Goal: Task Accomplishment & Management: Manage account settings

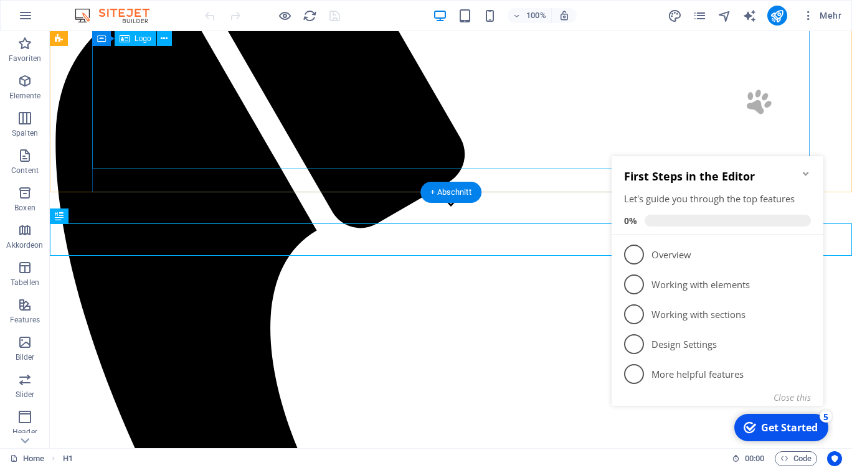
scroll to position [226, 0]
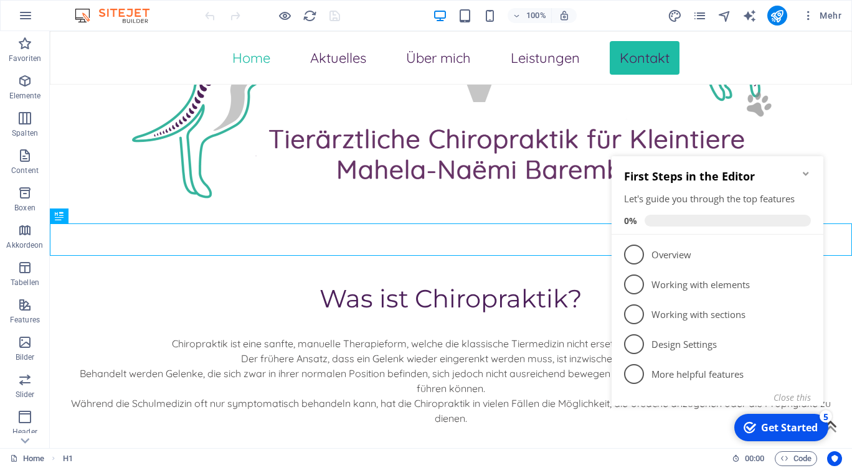
click at [805, 172] on icon "Minimize checklist" at bounding box center [806, 174] width 6 height 4
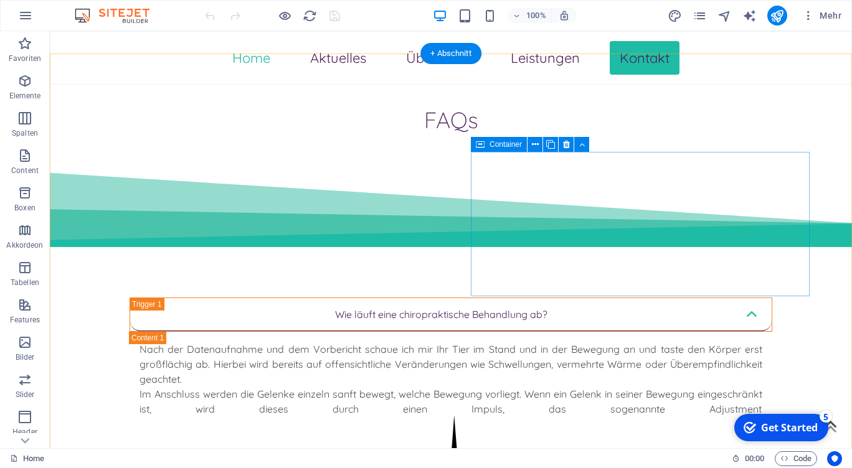
scroll to position [4308, 0]
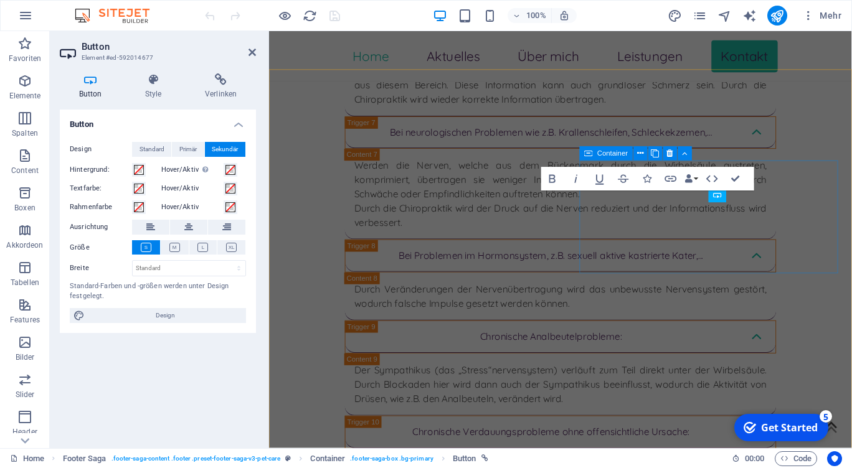
scroll to position [4839, 0]
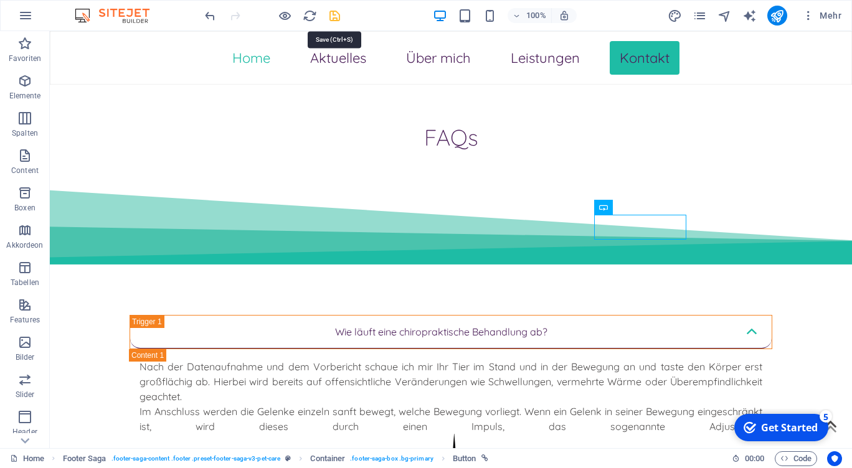
drag, startPoint x: 340, startPoint y: 14, endPoint x: 666, endPoint y: 86, distance: 333.5
click at [340, 14] on icon "save" at bounding box center [335, 16] width 14 height 14
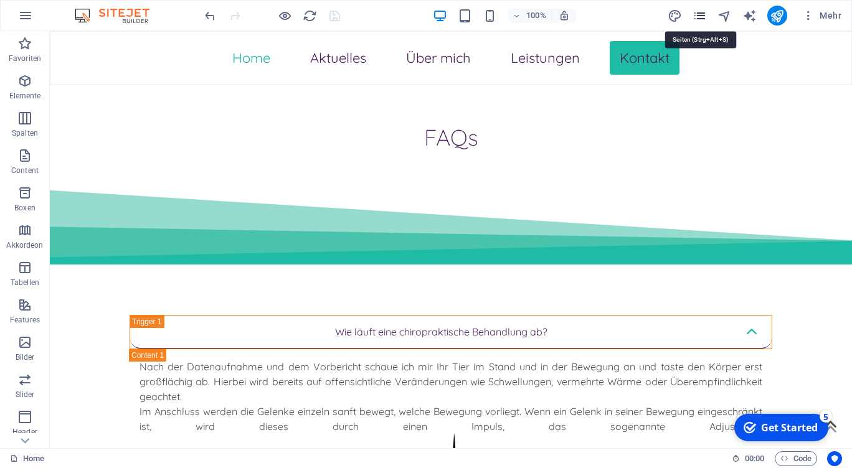
click at [702, 13] on icon "pages" at bounding box center [699, 16] width 14 height 14
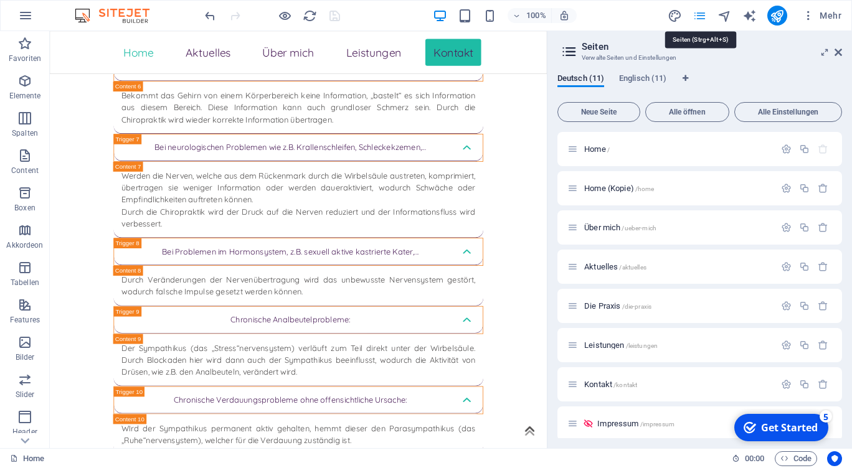
scroll to position [4863, 0]
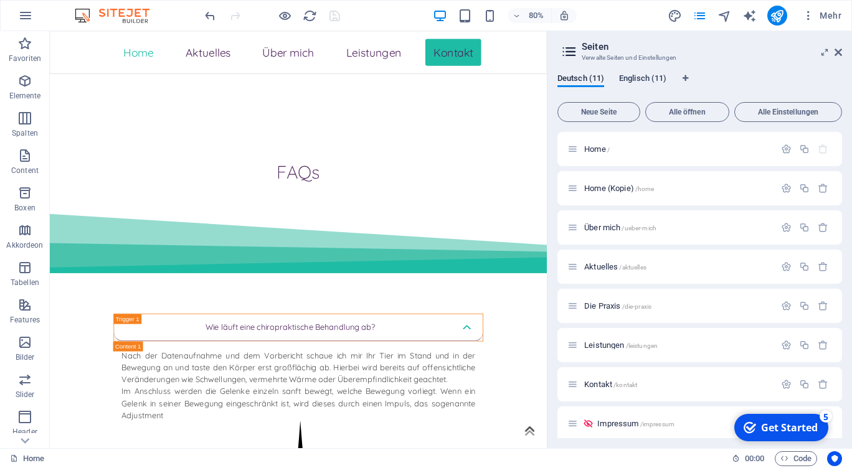
click at [645, 80] on span "Englisch (11)" at bounding box center [642, 79] width 47 height 17
click at [610, 150] on span "/" at bounding box center [608, 149] width 2 height 7
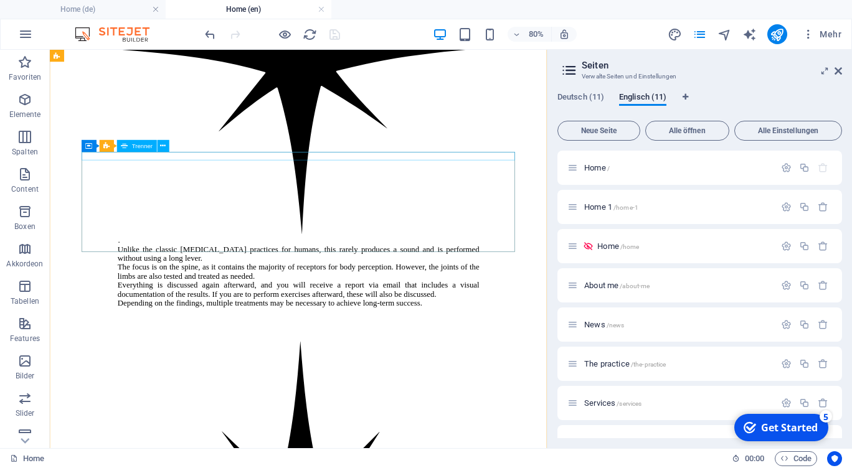
scroll to position [4531, 0]
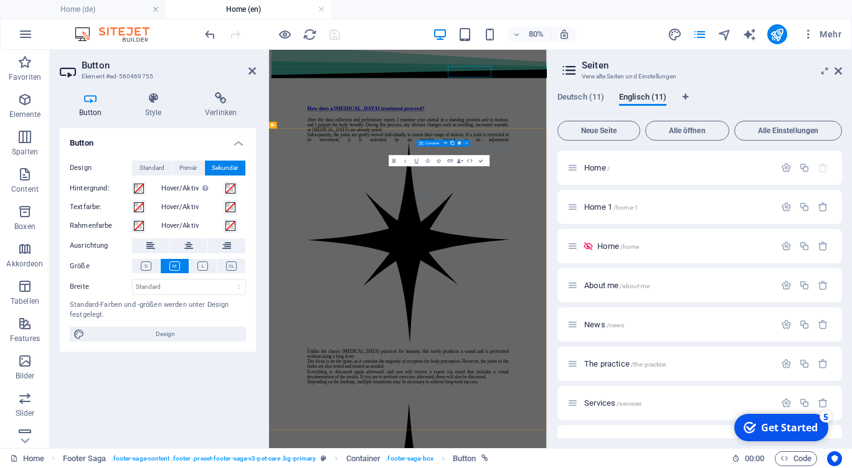
scroll to position [4657, 0]
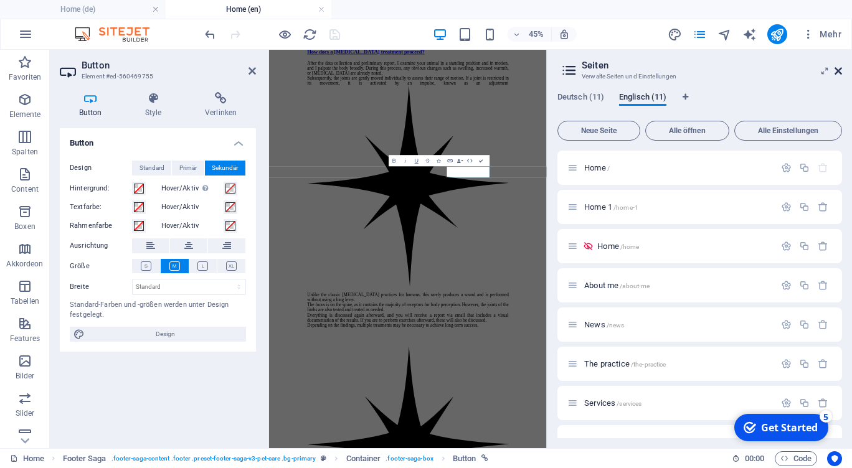
click at [836, 70] on icon at bounding box center [837, 71] width 7 height 10
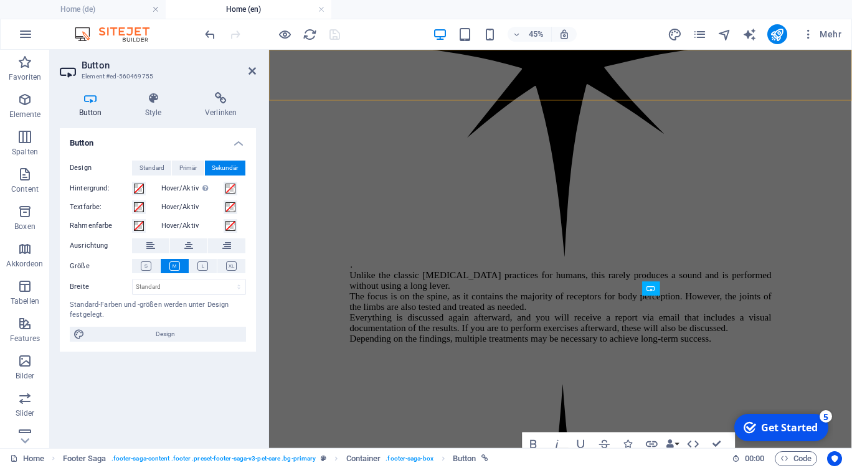
scroll to position [4488, 0]
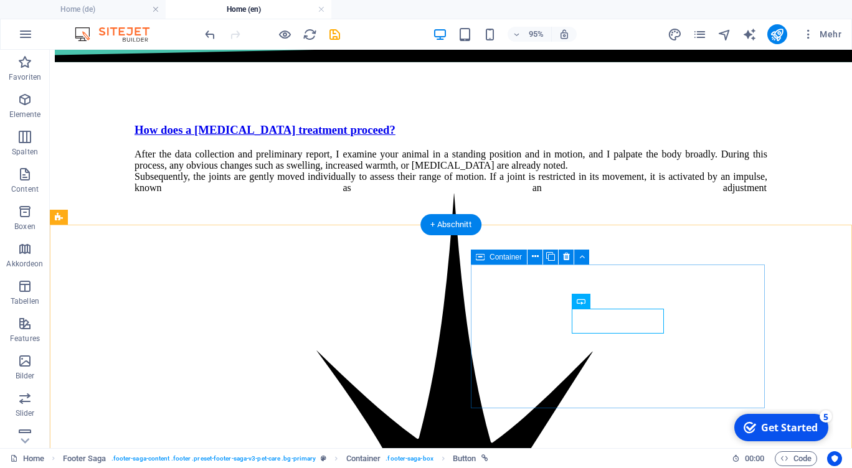
scroll to position [4179, 0]
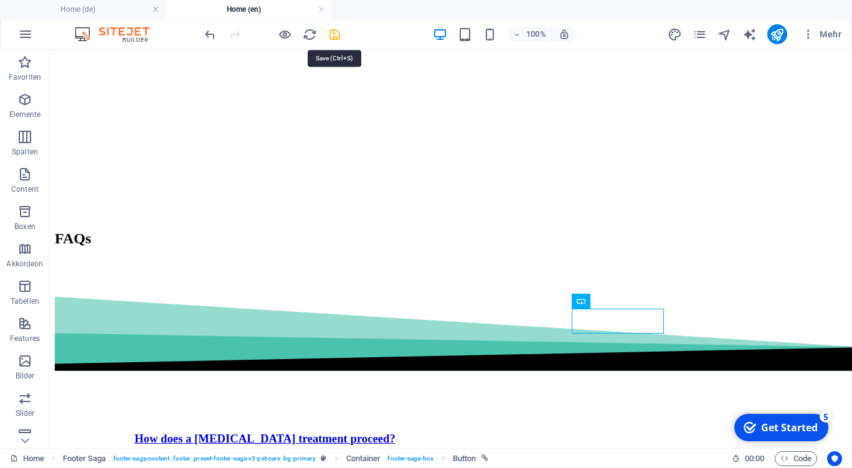
click at [334, 34] on icon "save" at bounding box center [335, 34] width 14 height 14
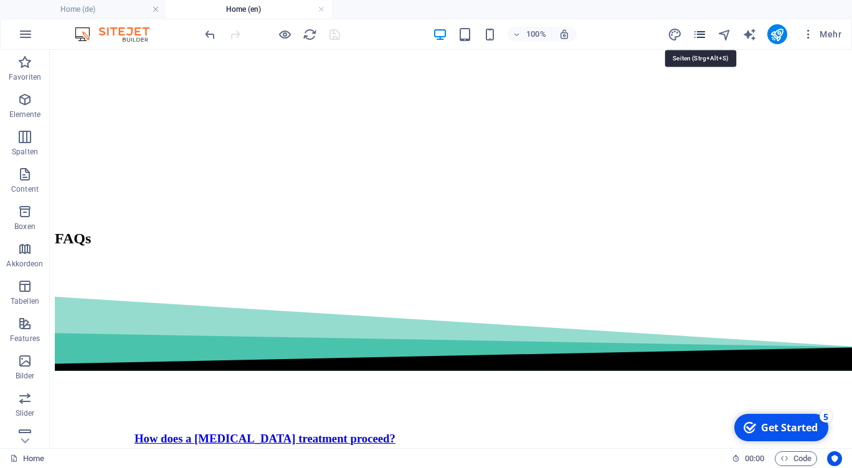
click at [706, 35] on icon "pages" at bounding box center [699, 34] width 14 height 14
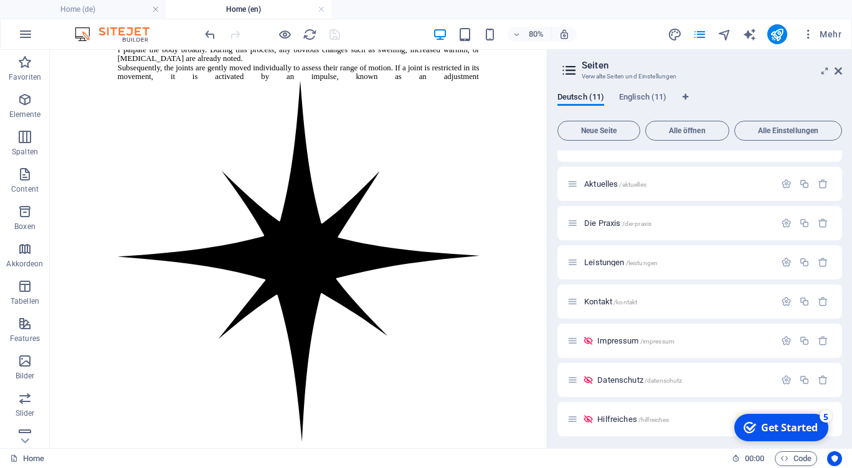
scroll to position [102, 0]
click at [605, 304] on span "Kontakt /kontakt" at bounding box center [610, 300] width 53 height 9
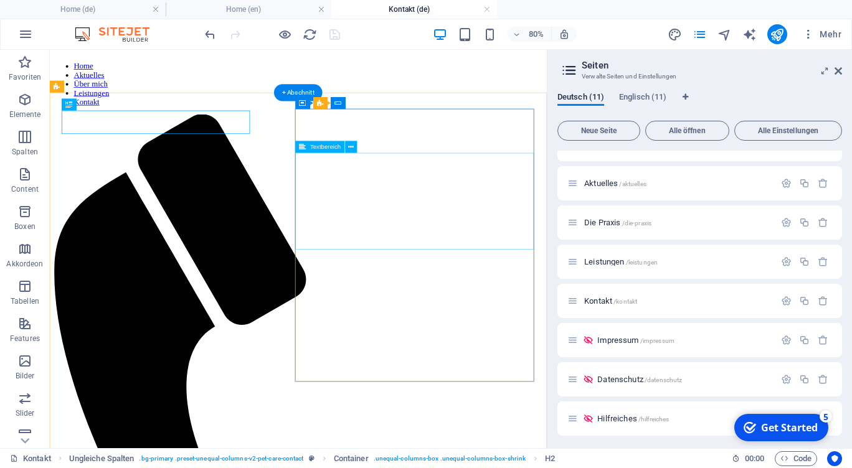
scroll to position [0, 0]
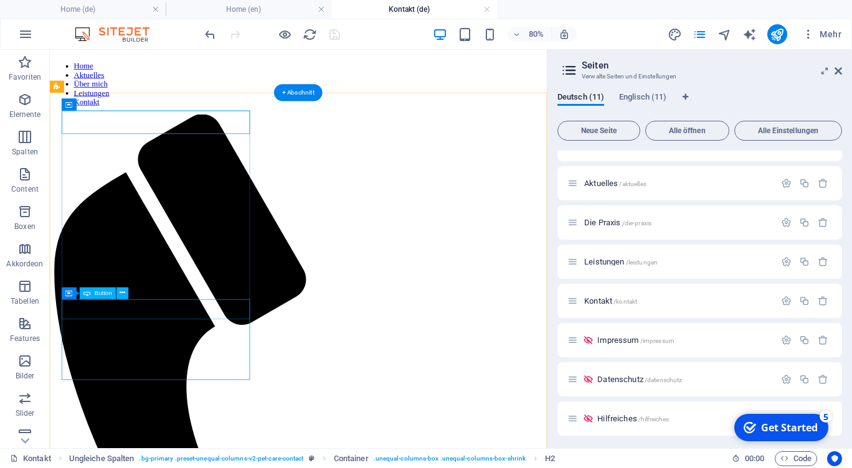
click at [176, 309] on div "Ziehe hier rein, um den vorhandenen Inhalt zu ersetzen. Drücke "Strg", wenn du …" at bounding box center [298, 249] width 497 height 399
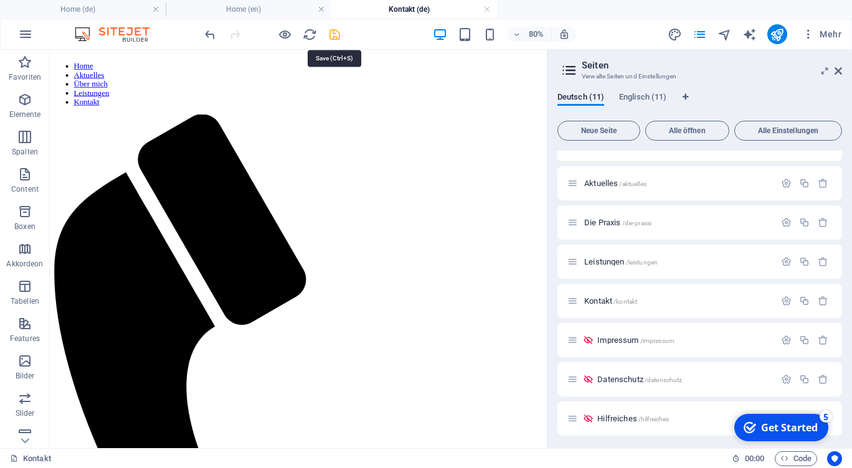
click at [338, 34] on icon "save" at bounding box center [335, 34] width 14 height 14
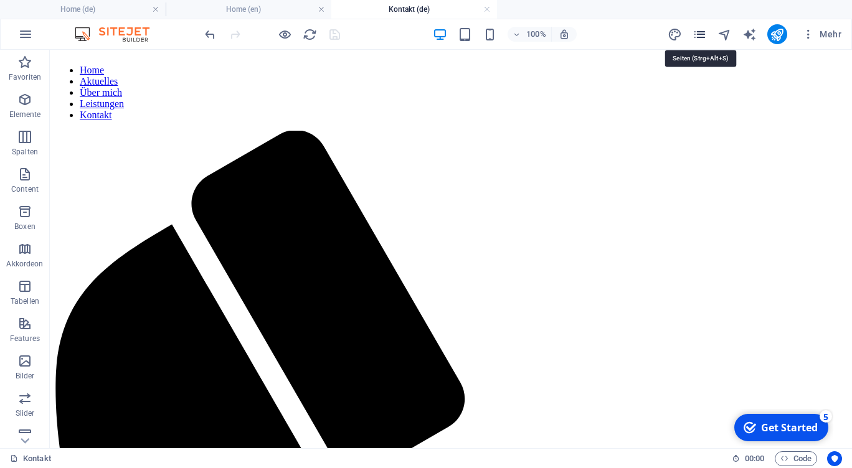
click at [698, 37] on icon "pages" at bounding box center [699, 34] width 14 height 14
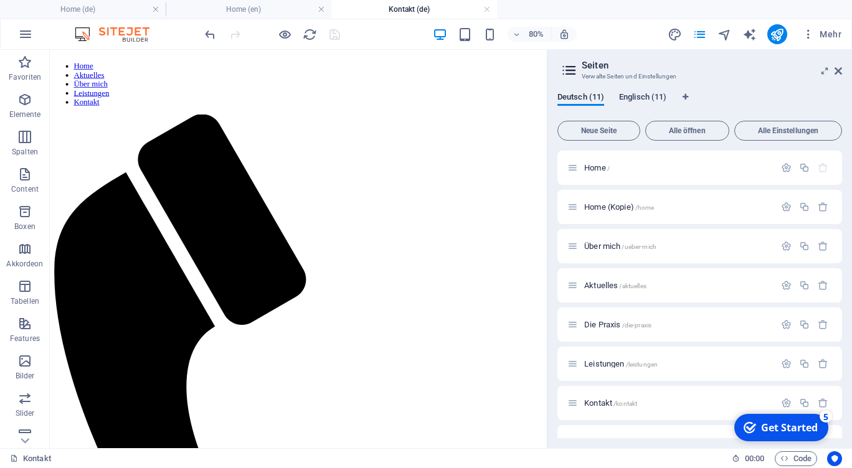
click at [650, 95] on span "Englisch (11)" at bounding box center [642, 98] width 47 height 17
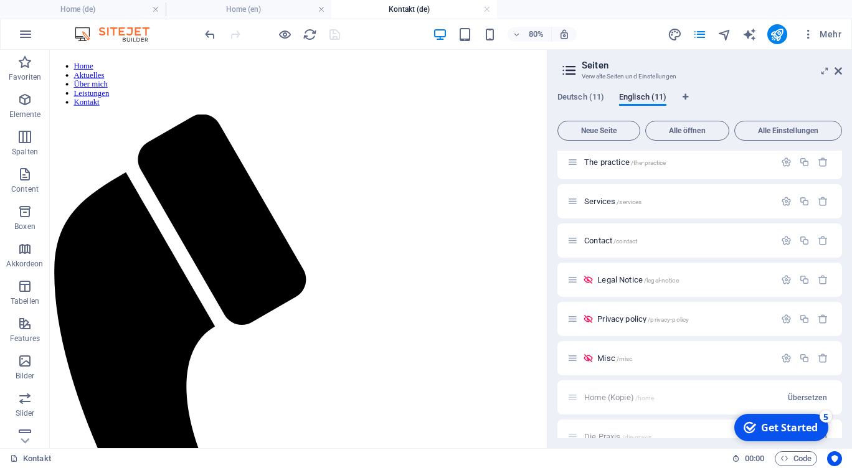
scroll to position [204, 0]
click at [613, 240] on span "Contact /contact" at bounding box center [610, 238] width 53 height 9
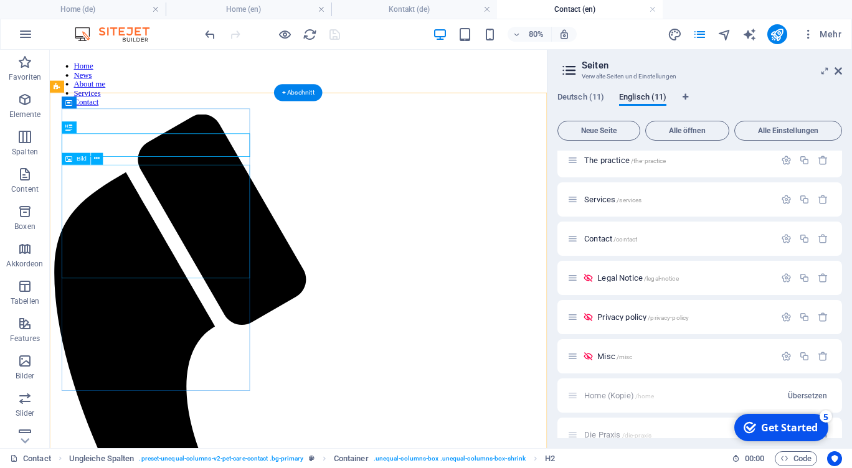
scroll to position [0, 0]
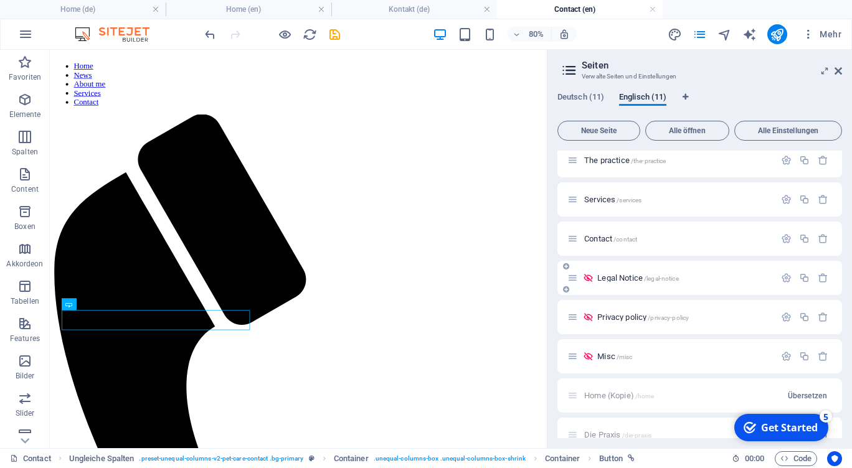
click at [625, 275] on span "Legal Notice /legal-notice" at bounding box center [637, 277] width 81 height 9
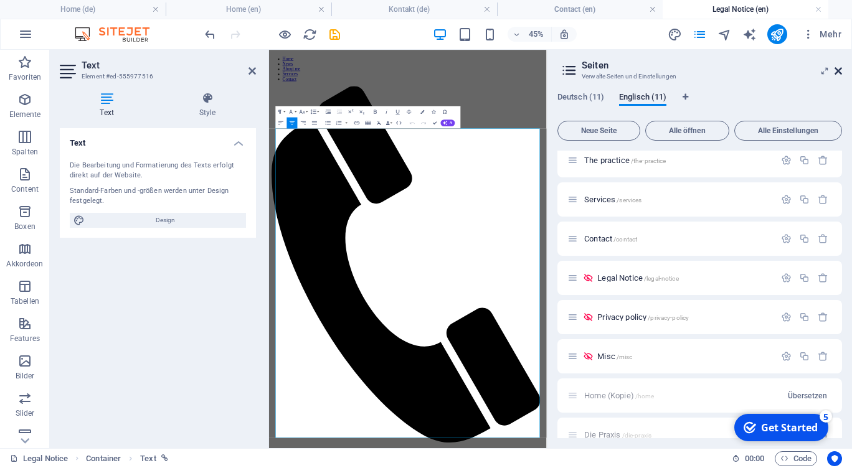
click at [839, 68] on icon at bounding box center [837, 71] width 7 height 10
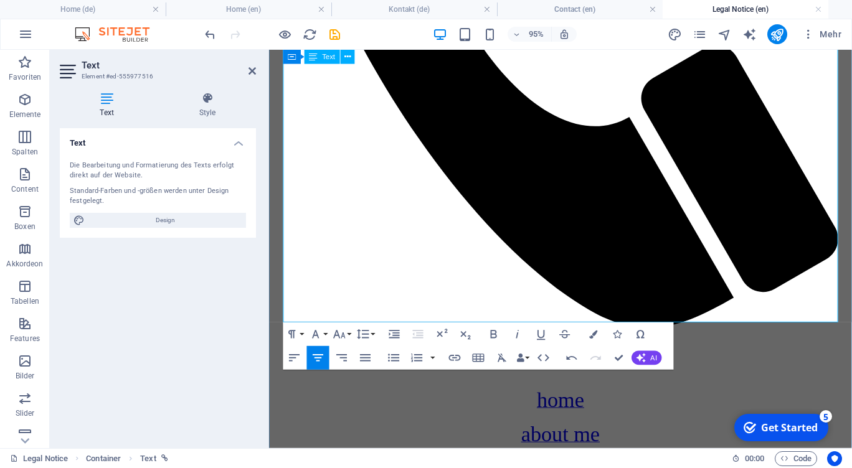
scroll to position [575, 0]
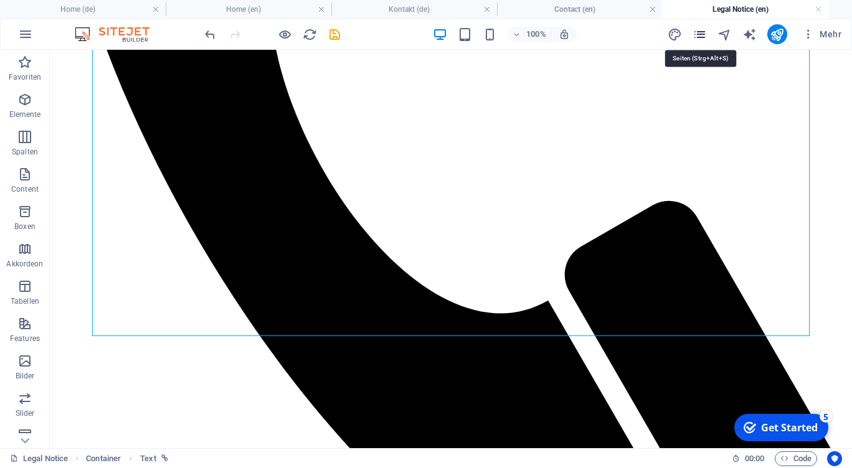
click at [700, 36] on icon "pages" at bounding box center [699, 34] width 14 height 14
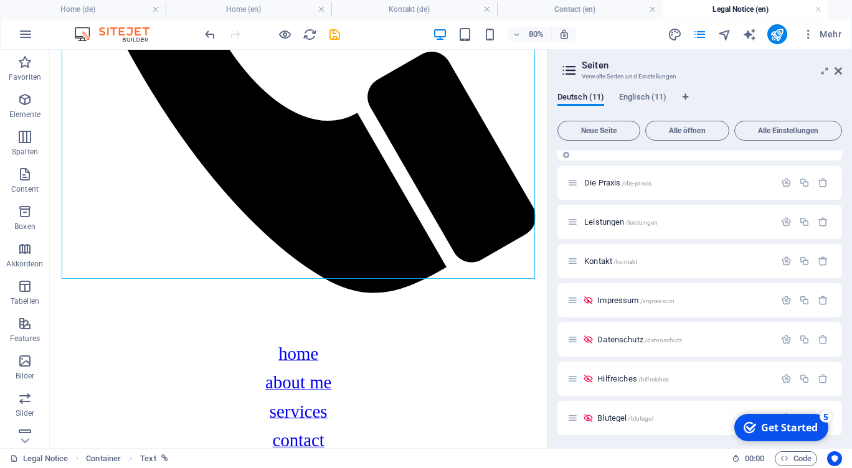
scroll to position [147, 0]
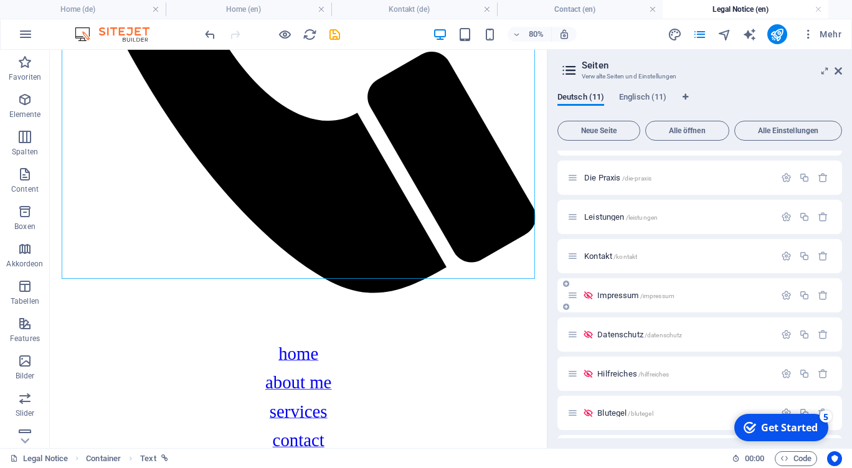
click at [624, 292] on span "Impressum /impressum" at bounding box center [635, 295] width 77 height 9
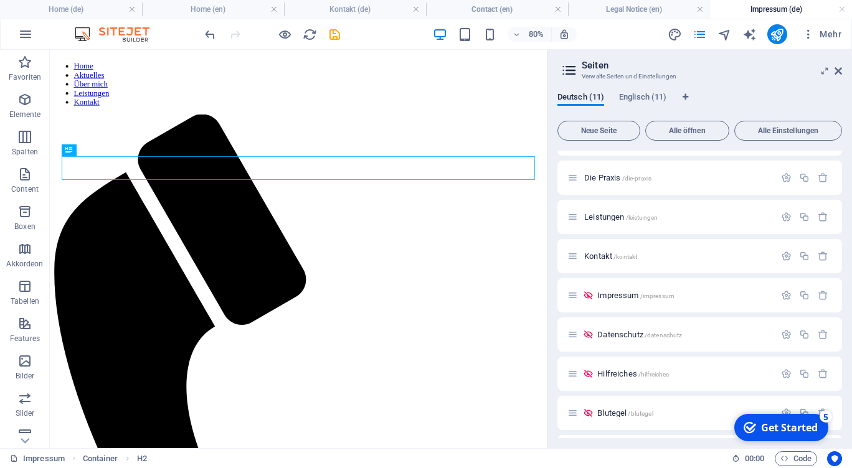
scroll to position [0, 0]
drag, startPoint x: 841, startPoint y: 70, endPoint x: 252, endPoint y: 232, distance: 611.1
click at [841, 70] on icon at bounding box center [837, 71] width 7 height 10
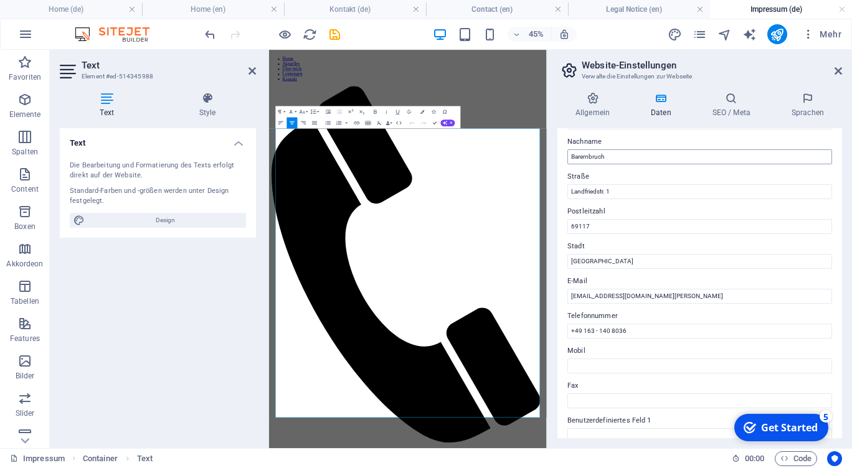
scroll to position [99, 0]
click at [597, 333] on input "+49 163 - 140 8036" at bounding box center [699, 331] width 265 height 15
click at [608, 329] on input "+49 163 140 8036" at bounding box center [699, 331] width 265 height 15
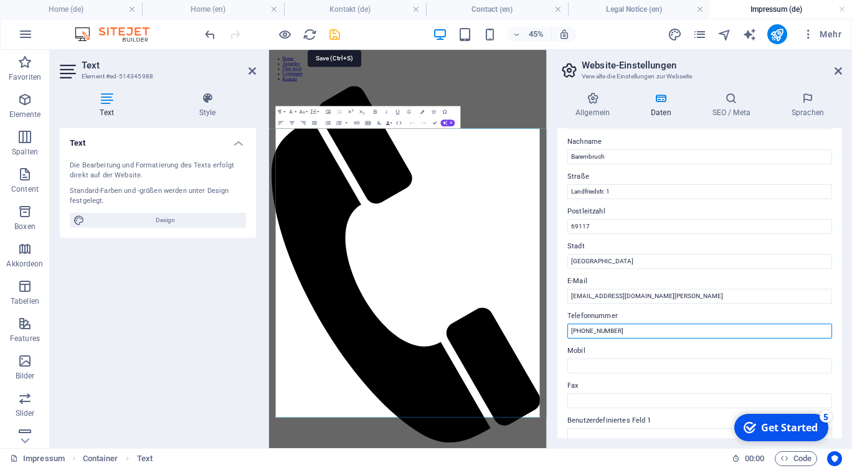
type input "[PHONE_NUMBER]"
click at [334, 39] on icon "save" at bounding box center [335, 34] width 14 height 14
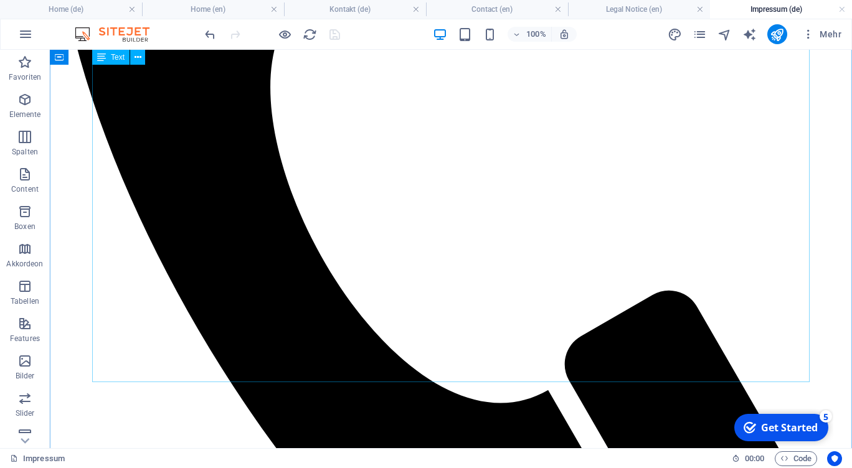
scroll to position [489, 0]
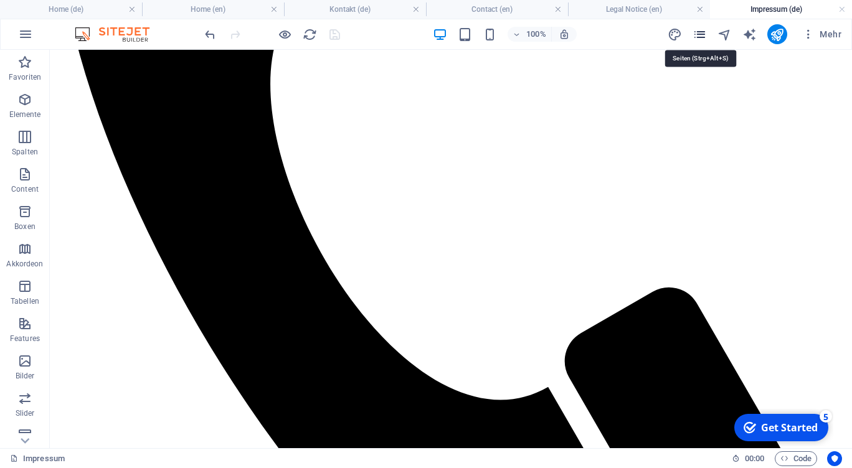
click at [704, 37] on icon "pages" at bounding box center [699, 34] width 14 height 14
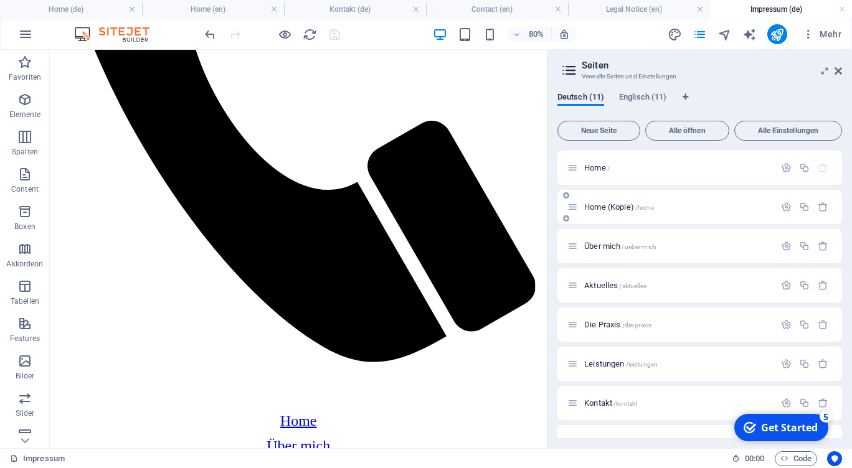
click at [637, 210] on span "/home" at bounding box center [644, 207] width 19 height 7
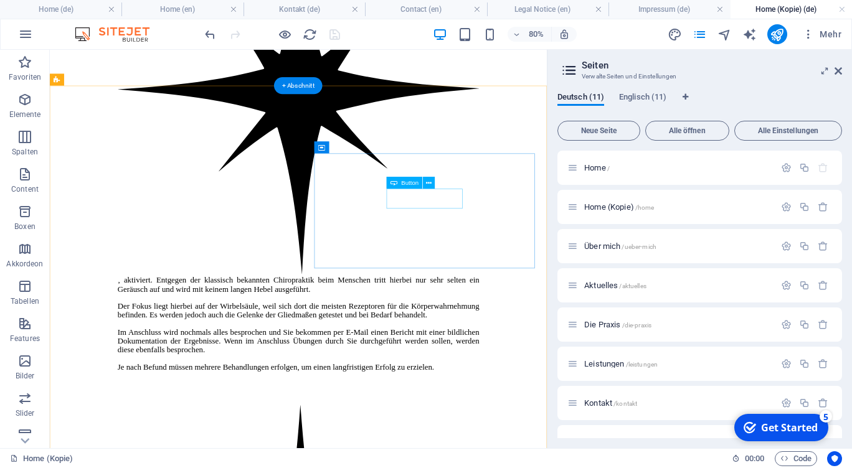
scroll to position [4819, 0]
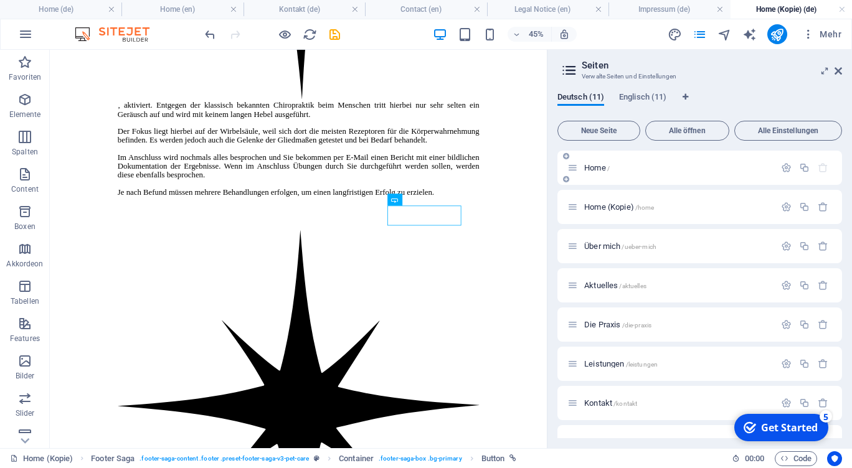
scroll to position [4819, 0]
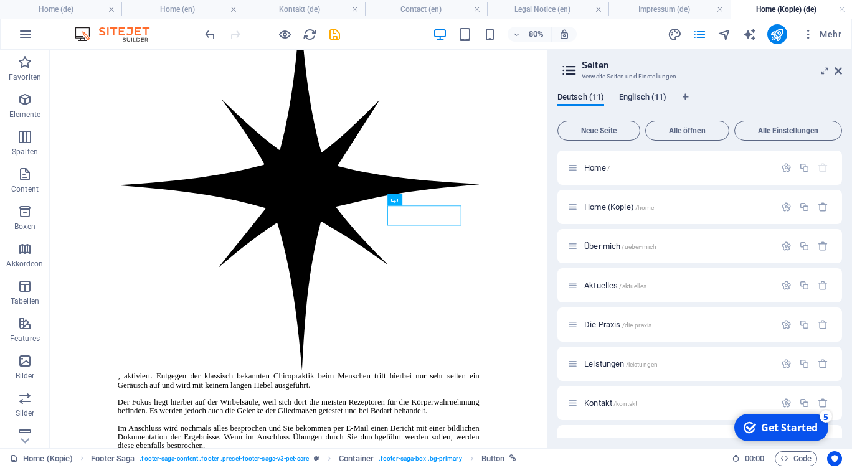
click at [640, 97] on span "Englisch (11)" at bounding box center [642, 98] width 47 height 17
click at [600, 206] on span "Home 1 /home-1" at bounding box center [611, 206] width 54 height 9
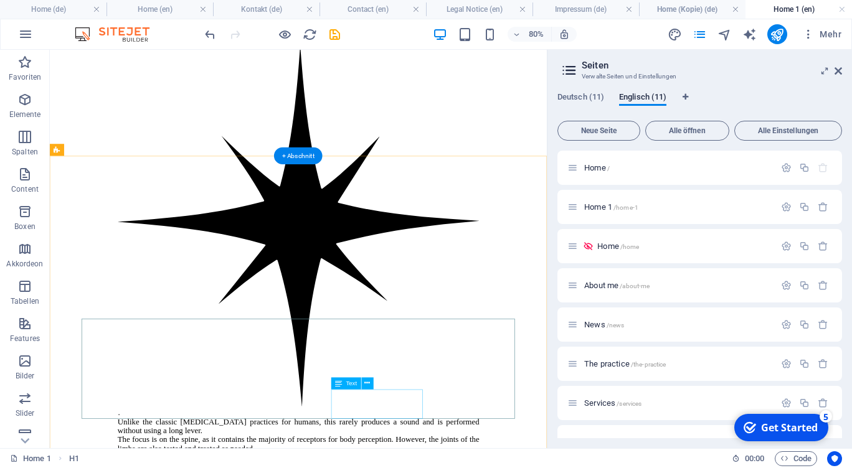
scroll to position [4476, 0]
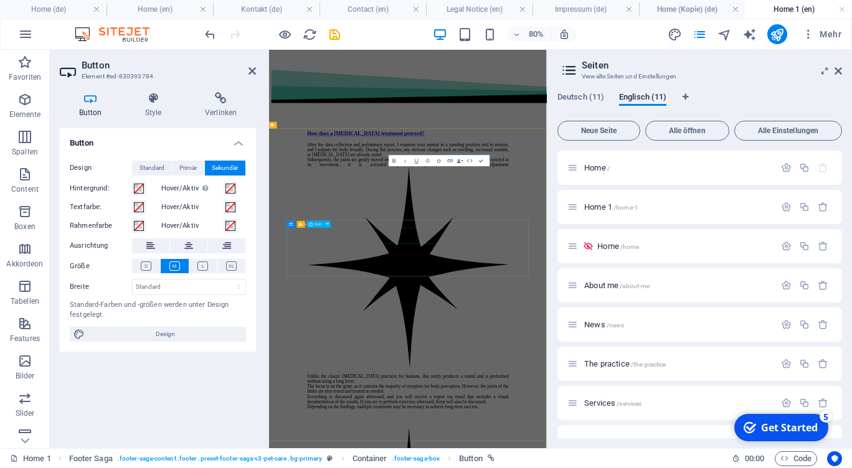
scroll to position [4461, 0]
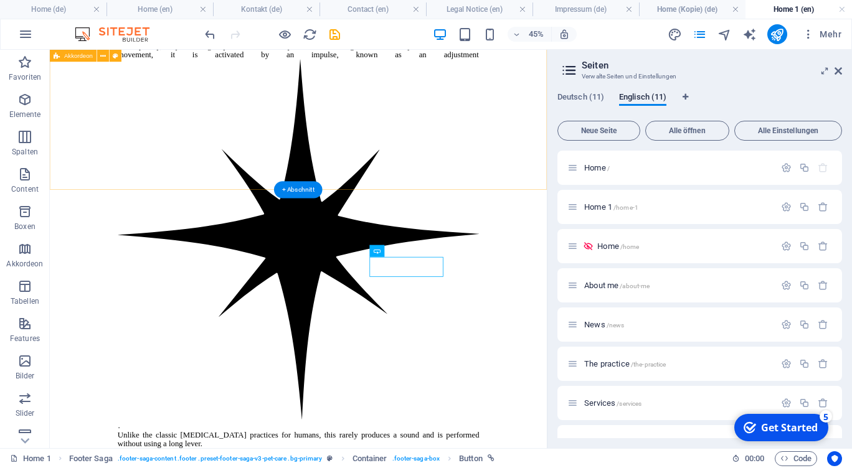
scroll to position [4434, 0]
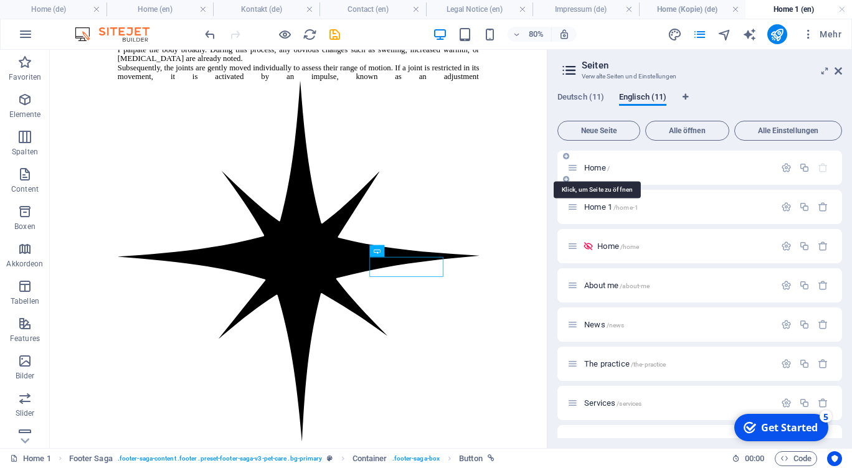
click at [604, 168] on span "Home /" at bounding box center [597, 167] width 26 height 9
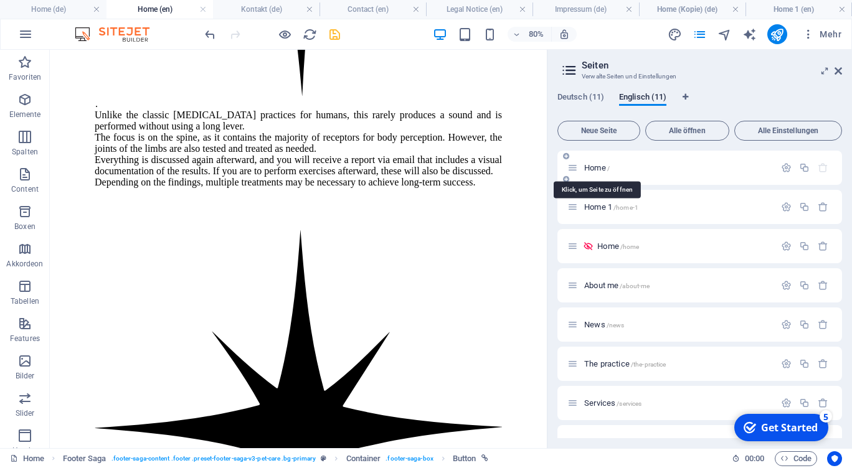
scroll to position [4251, 0]
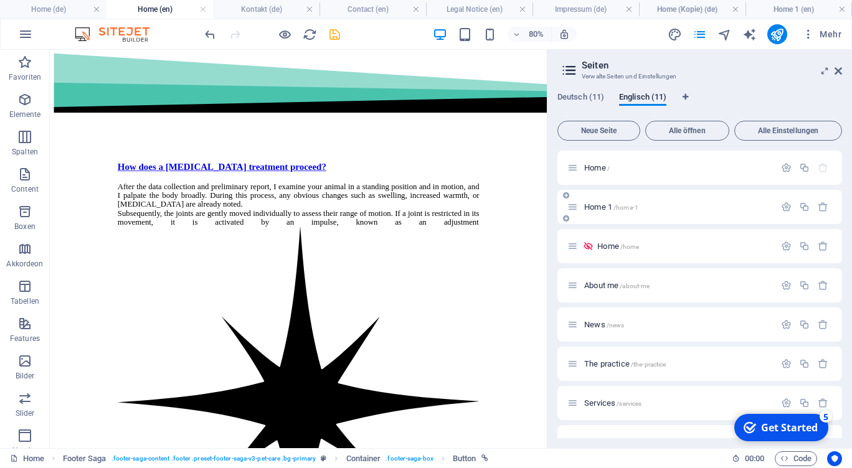
click at [607, 215] on div "Home 1 /home-1" at bounding box center [699, 207] width 285 height 34
click at [595, 209] on span "Home 1 /home-1" at bounding box center [611, 206] width 54 height 9
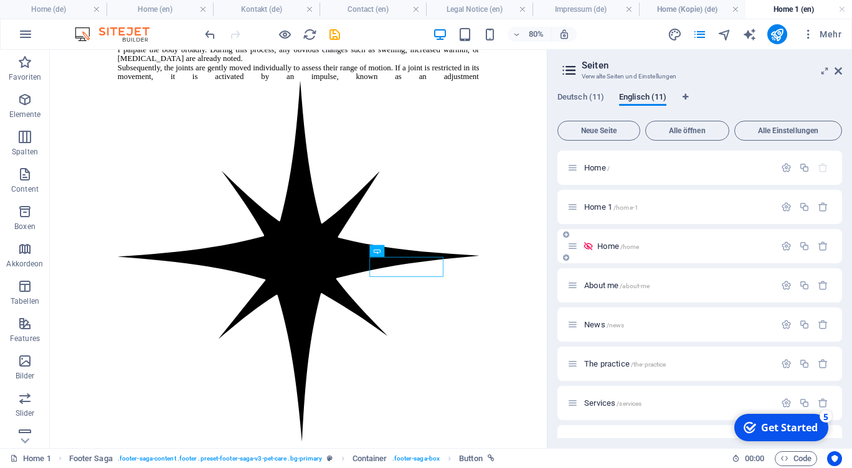
click at [610, 248] on span "Home /home" at bounding box center [618, 246] width 42 height 9
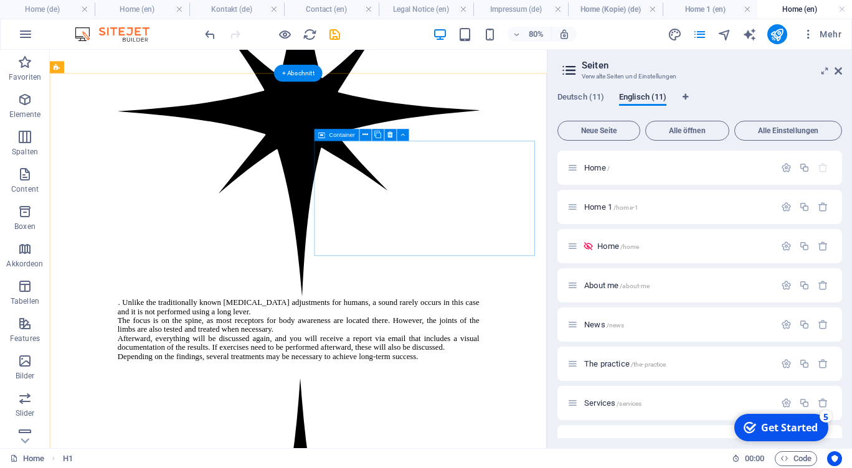
scroll to position [4628, 0]
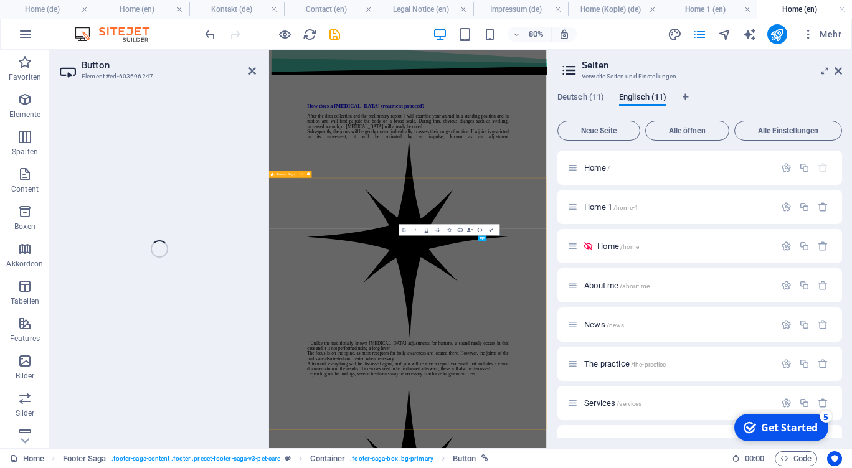
scroll to position [4402, 0]
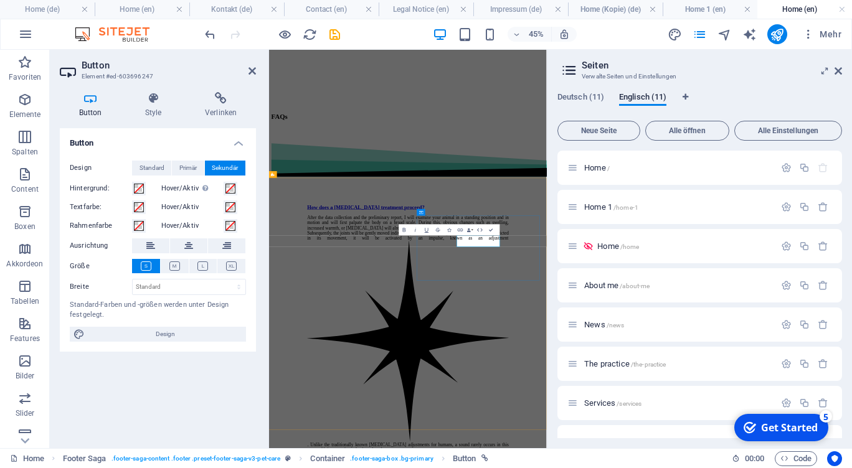
click at [497, 229] on div "Bold Italic Underline Strikethrough Icons Link Data Bindings Firma Vorname Nach…" at bounding box center [448, 229] width 101 height 11
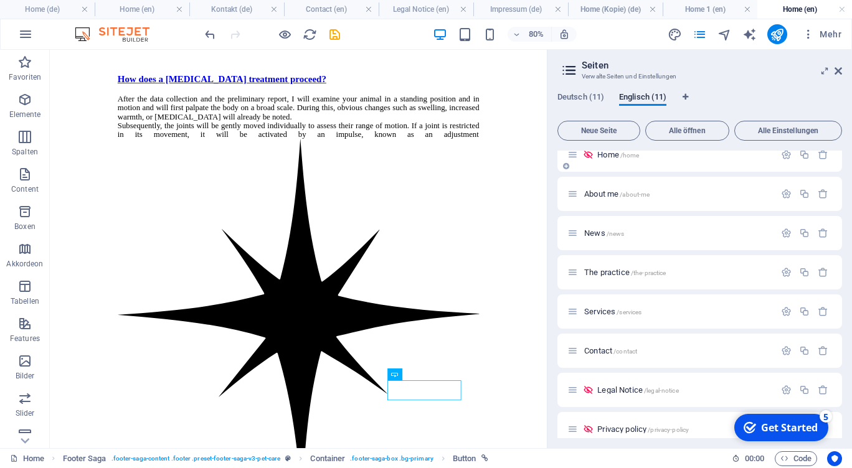
scroll to position [90, 0]
click at [336, 37] on icon "save" at bounding box center [335, 34] width 14 height 14
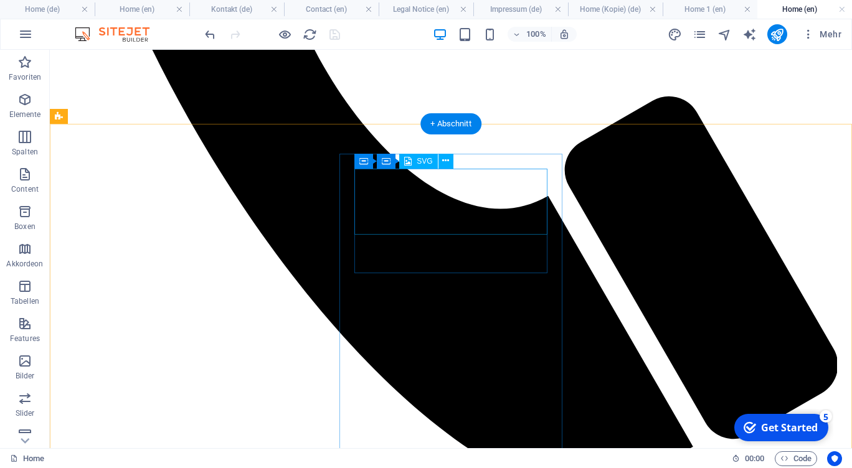
scroll to position [721, 0]
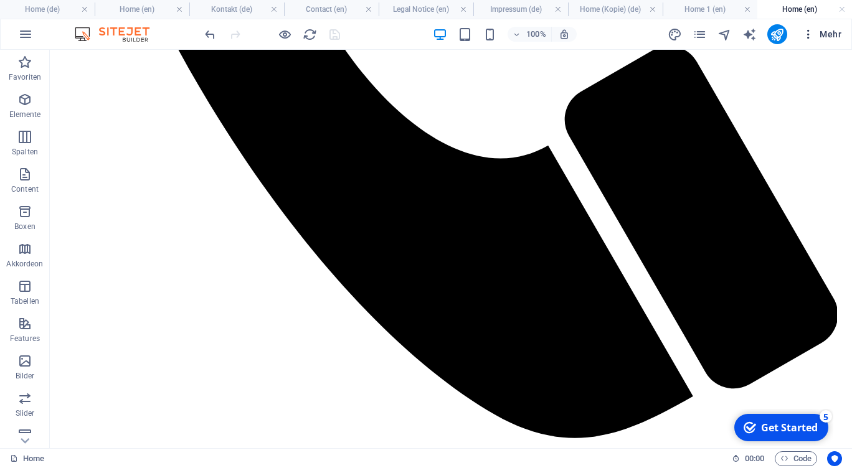
click at [811, 36] on icon "button" at bounding box center [808, 34] width 12 height 12
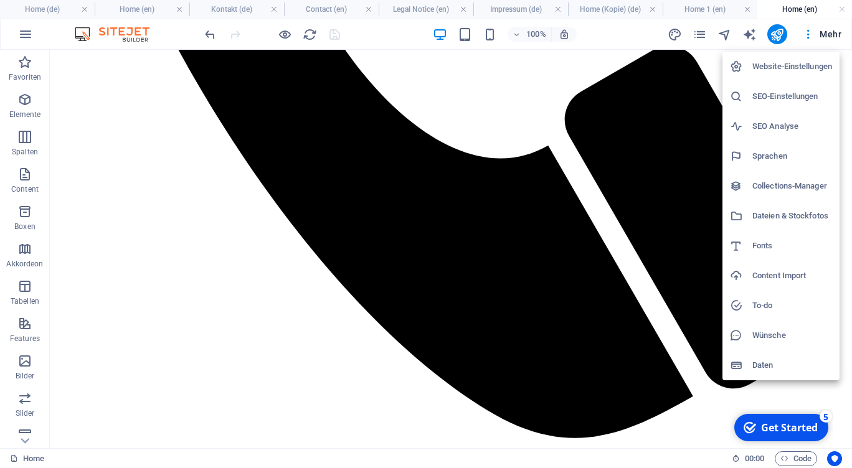
click at [760, 249] on h6 "Fonts" at bounding box center [792, 246] width 80 height 15
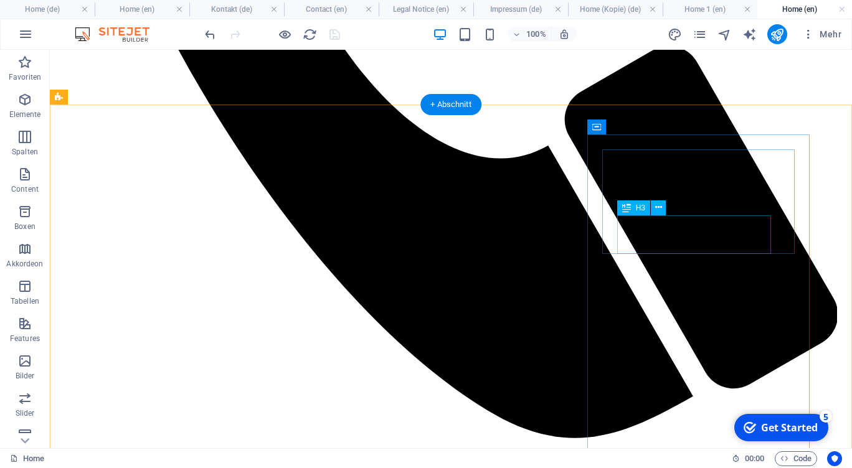
select select "popularity"
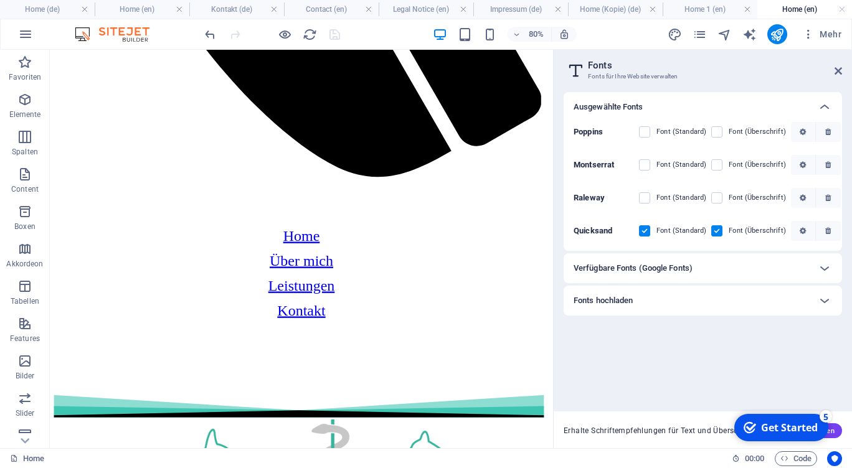
scroll to position [730, 0]
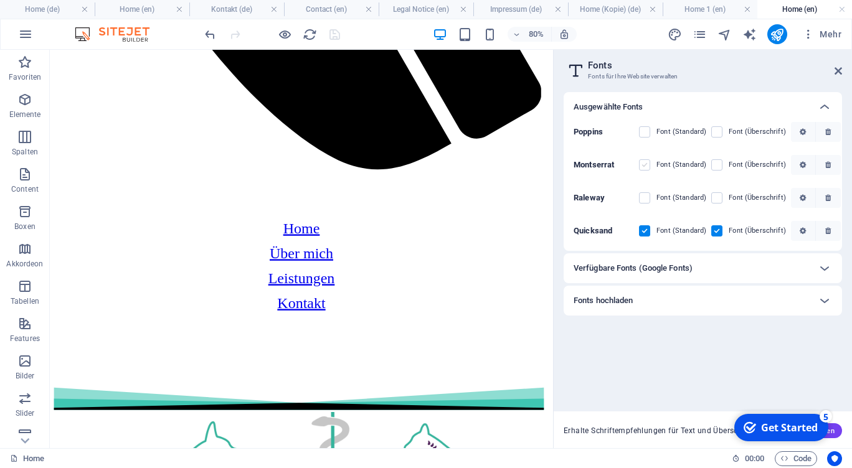
click at [646, 166] on label at bounding box center [644, 164] width 11 height 11
click at [0, 0] on input "checkbox" at bounding box center [0, 0] width 0 height 0
click at [712, 166] on label at bounding box center [716, 164] width 11 height 11
click at [0, 0] on input "checkbox" at bounding box center [0, 0] width 0 height 0
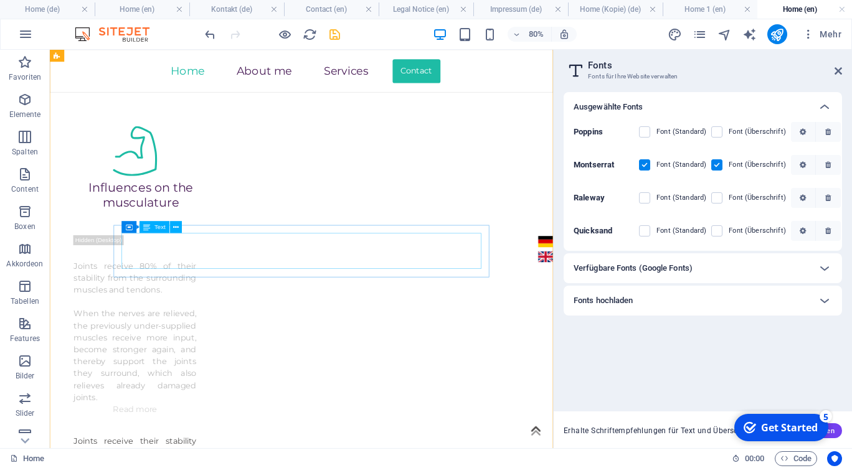
scroll to position [2387, 0]
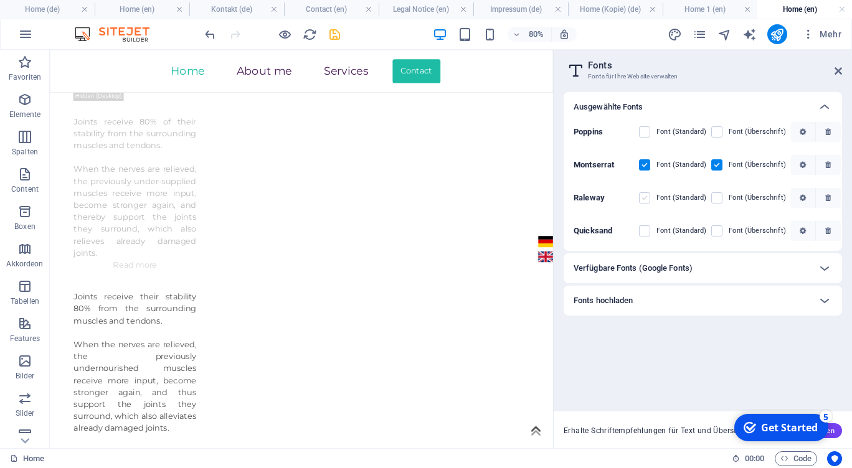
click at [645, 197] on label at bounding box center [644, 197] width 11 height 11
click at [0, 0] on input "checkbox" at bounding box center [0, 0] width 0 height 0
click at [719, 197] on label at bounding box center [716, 197] width 11 height 11
click at [0, 0] on input "checkbox" at bounding box center [0, 0] width 0 height 0
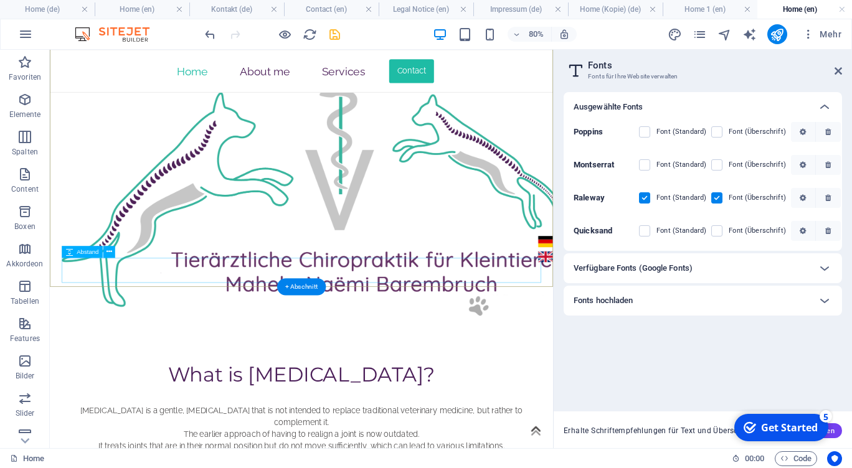
scroll to position [0, 0]
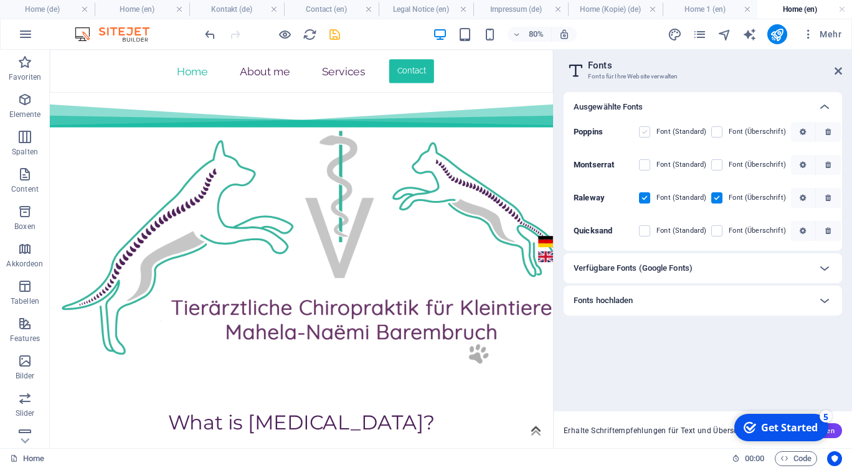
click at [645, 133] on label at bounding box center [644, 131] width 11 height 11
click at [0, 0] on input "checkbox" at bounding box center [0, 0] width 0 height 0
click at [716, 133] on label at bounding box center [716, 131] width 11 height 11
click at [0, 0] on input "checkbox" at bounding box center [0, 0] width 0 height 0
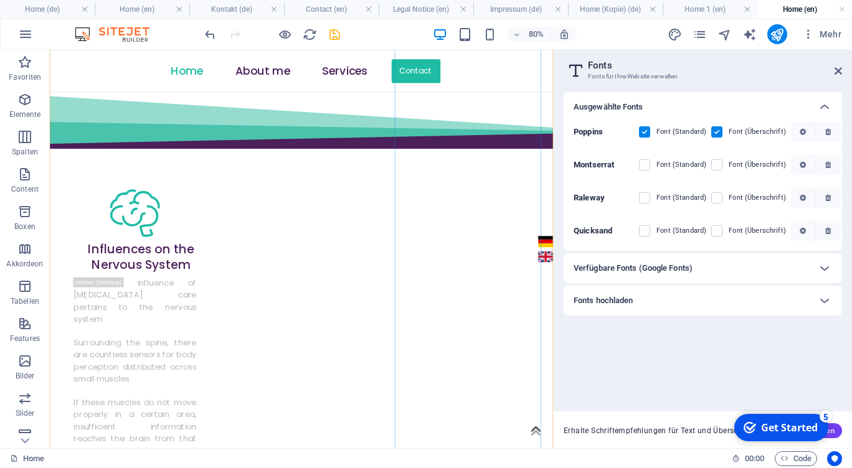
scroll to position [770, 0]
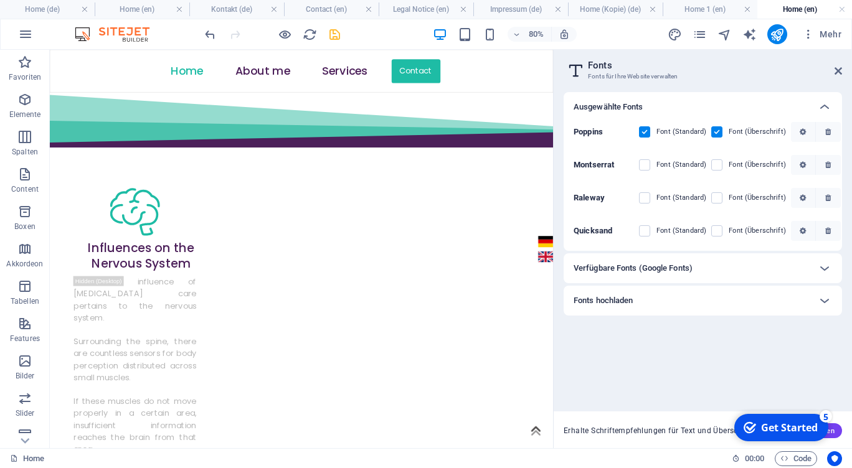
click at [725, 265] on div "Verfügbare Fonts (Google Fonts)" at bounding box center [692, 268] width 236 height 15
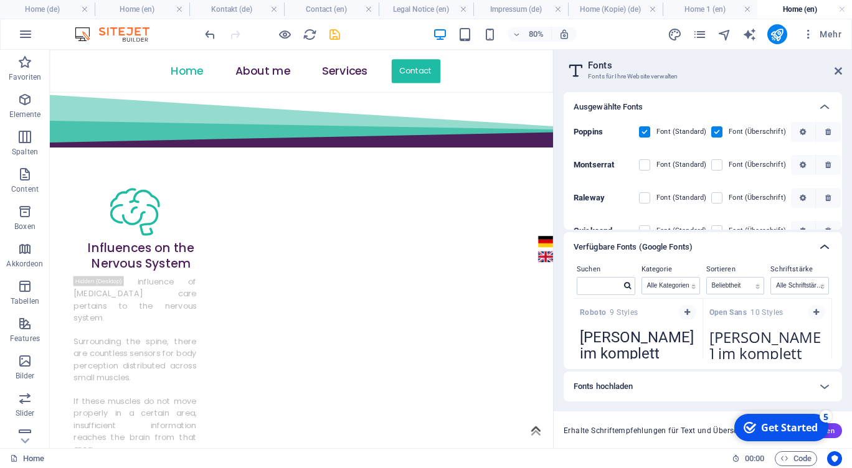
click at [811, 248] on div at bounding box center [825, 247] width 30 height 30
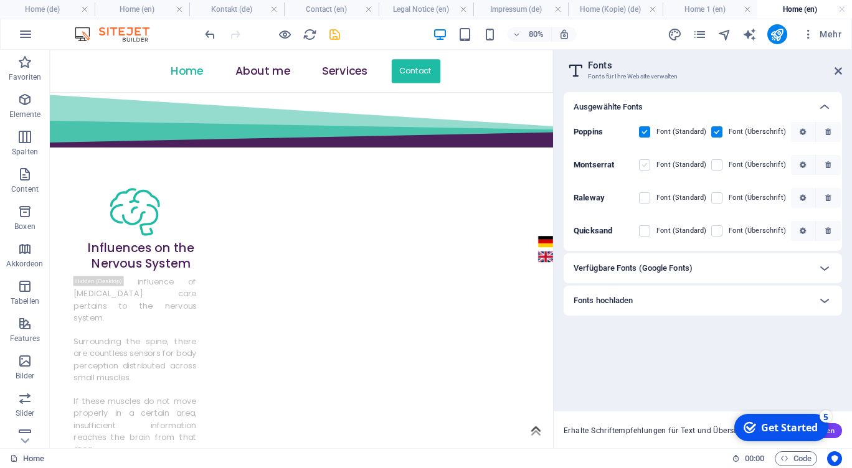
click at [641, 161] on label at bounding box center [644, 164] width 11 height 11
click at [0, 0] on input "checkbox" at bounding box center [0, 0] width 0 height 0
click at [720, 169] on label at bounding box center [716, 164] width 11 height 11
click at [0, 0] on input "checkbox" at bounding box center [0, 0] width 0 height 0
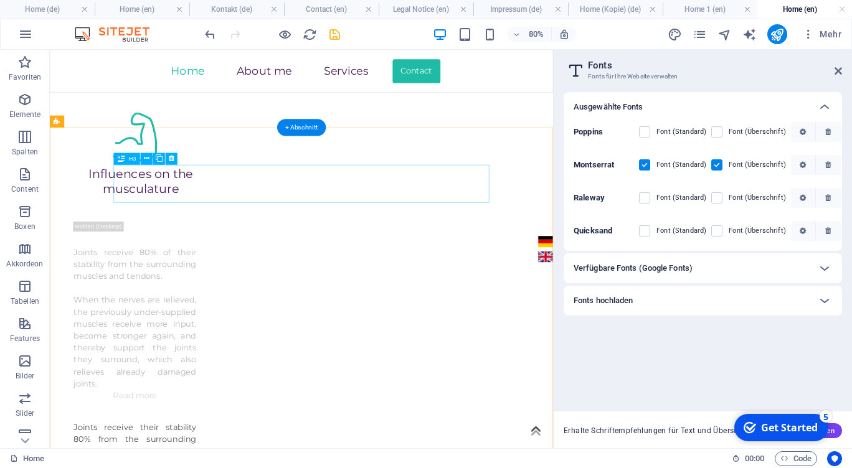
scroll to position [2223, 0]
click at [838, 69] on icon at bounding box center [837, 71] width 7 height 10
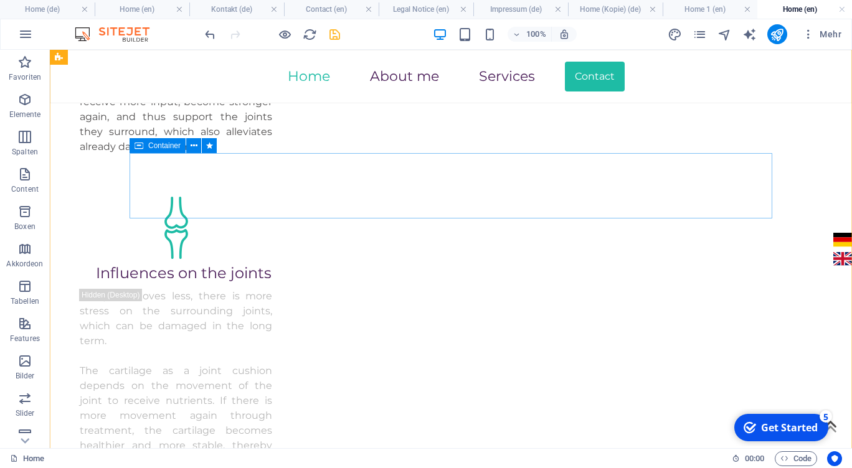
scroll to position [2409, 0]
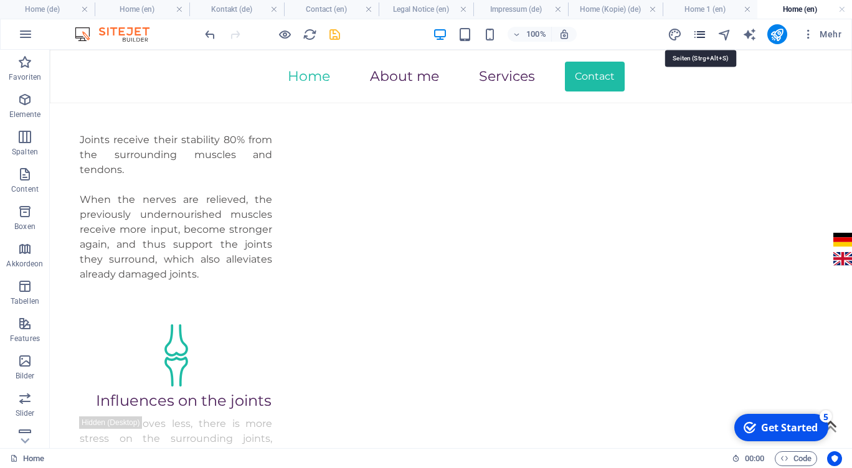
click at [698, 34] on icon "pages" at bounding box center [699, 34] width 14 height 14
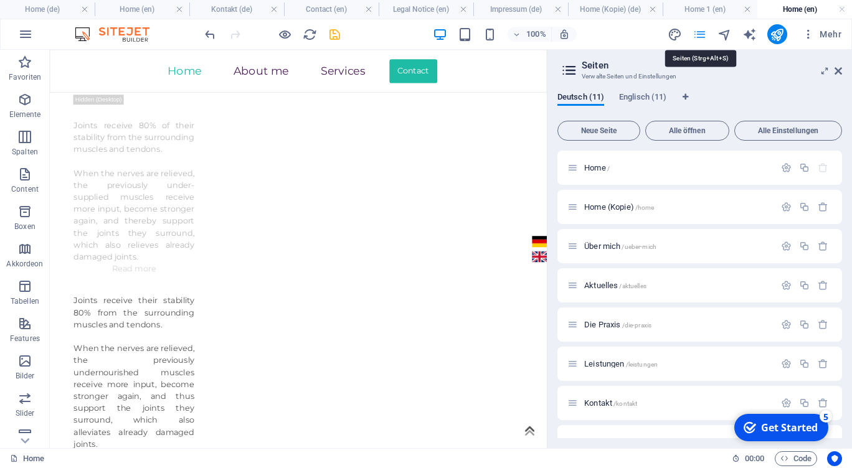
scroll to position [2671, 0]
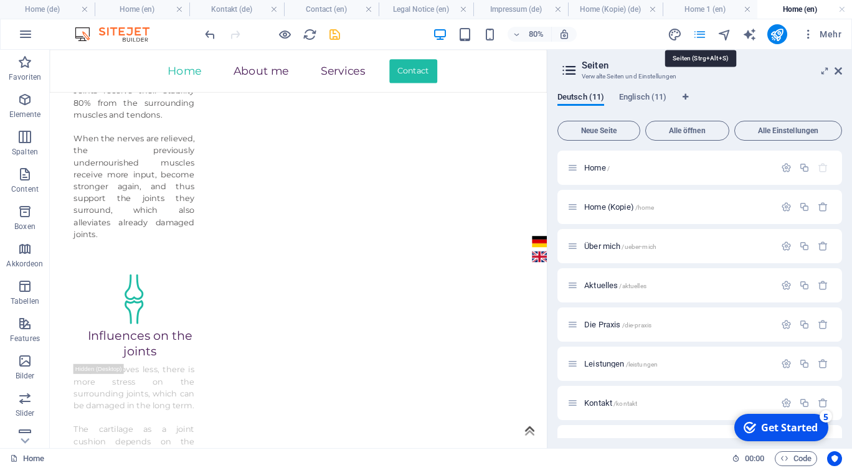
click at [698, 34] on icon "pages" at bounding box center [699, 34] width 14 height 14
click at [51, 12] on h4 "Home (de)" at bounding box center [47, 9] width 95 height 14
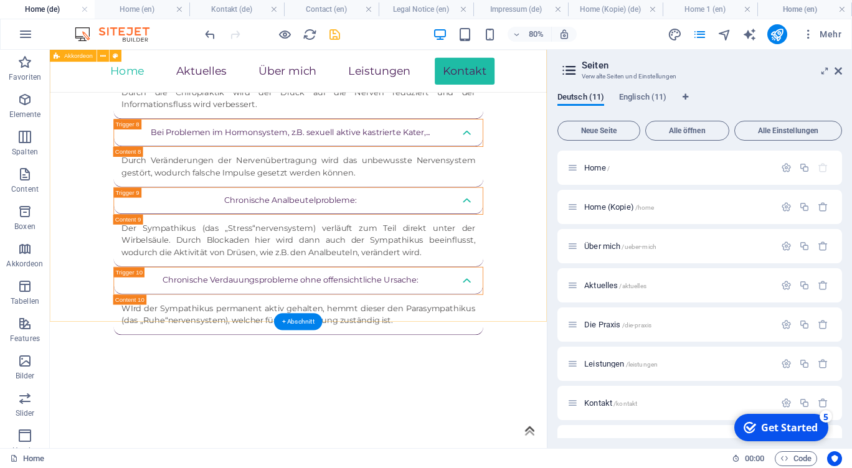
scroll to position [4704, 0]
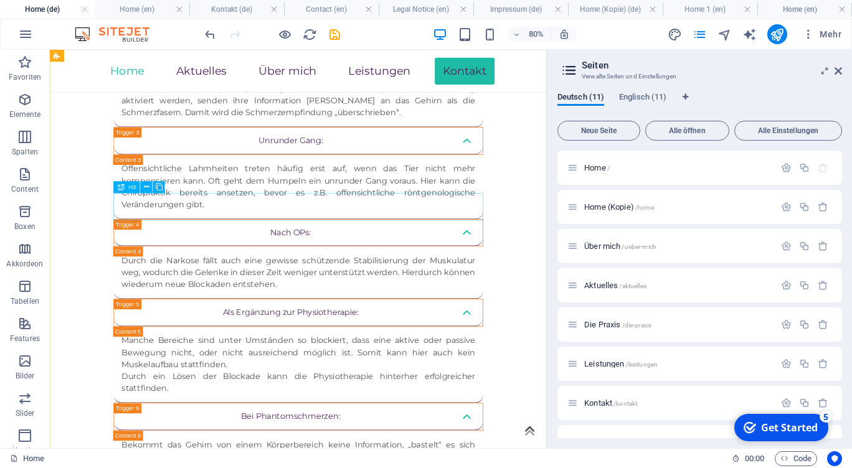
scroll to position [4209, 0]
drag, startPoint x: 839, startPoint y: 68, endPoint x: 484, endPoint y: 90, distance: 356.2
click at [839, 68] on icon at bounding box center [837, 71] width 7 height 10
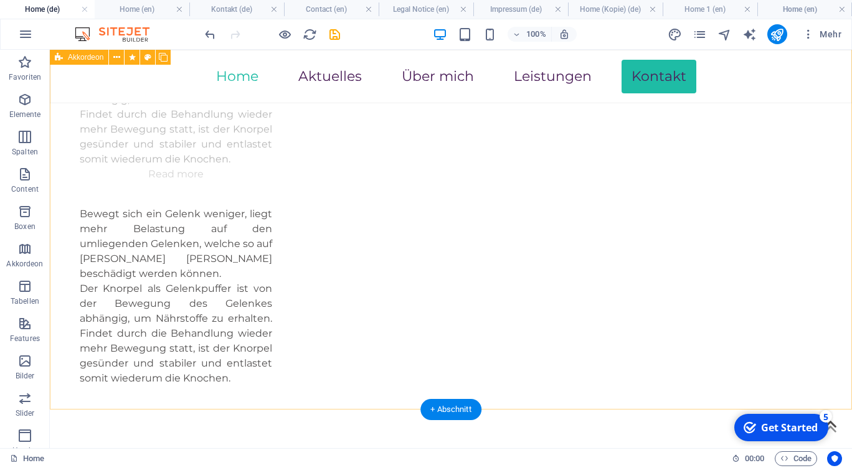
scroll to position [2917, 0]
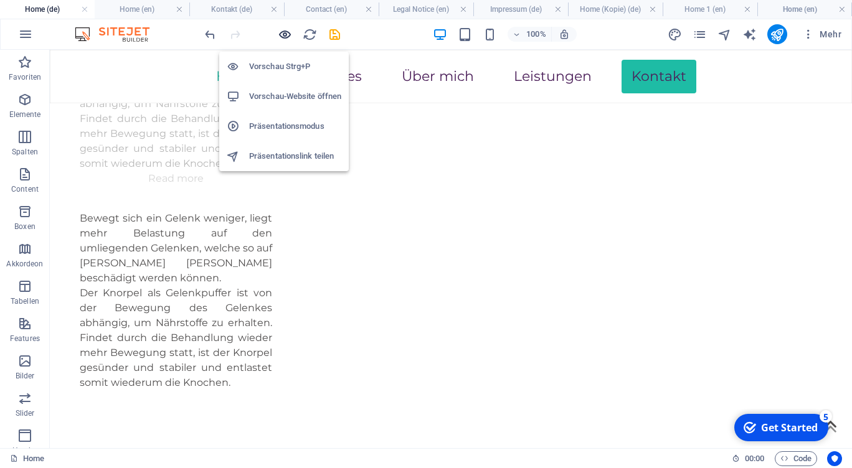
click at [286, 35] on icon "button" at bounding box center [285, 34] width 14 height 14
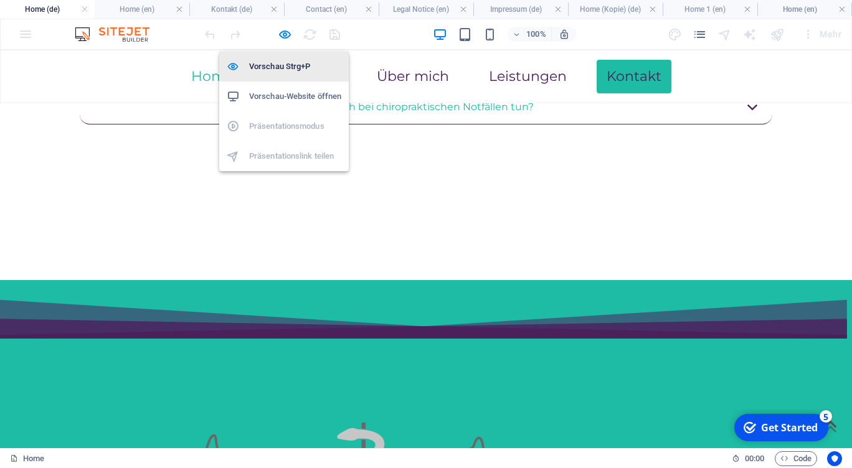
scroll to position [2355, 0]
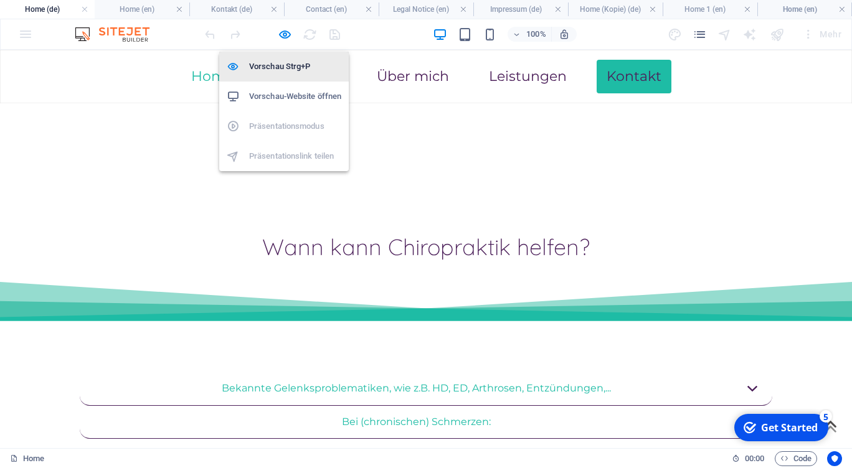
click at [276, 66] on h6 "Vorschau Strg+P" at bounding box center [295, 66] width 92 height 15
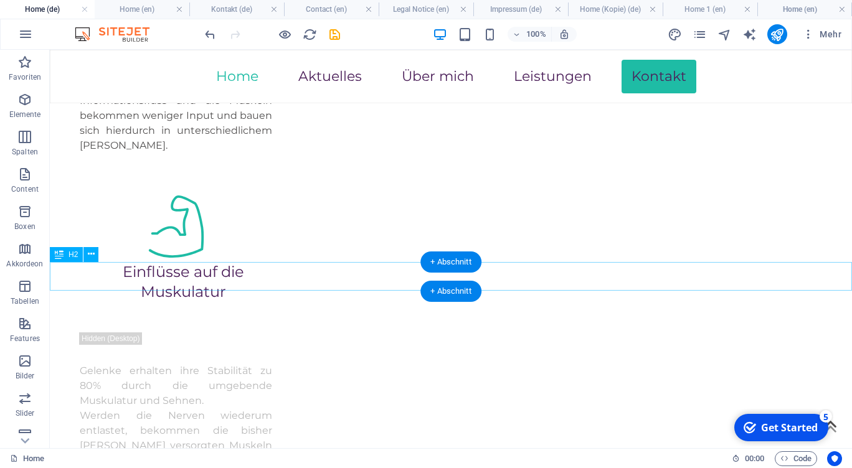
scroll to position [1924, 0]
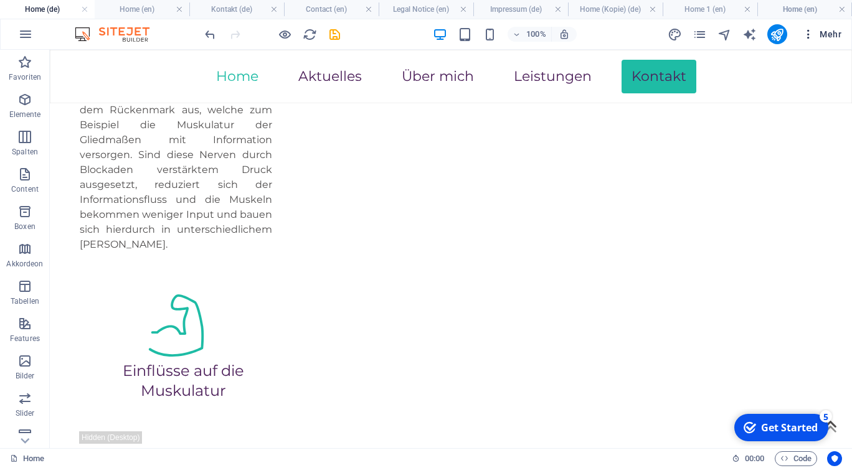
click at [815, 37] on span "Mehr" at bounding box center [821, 34] width 39 height 12
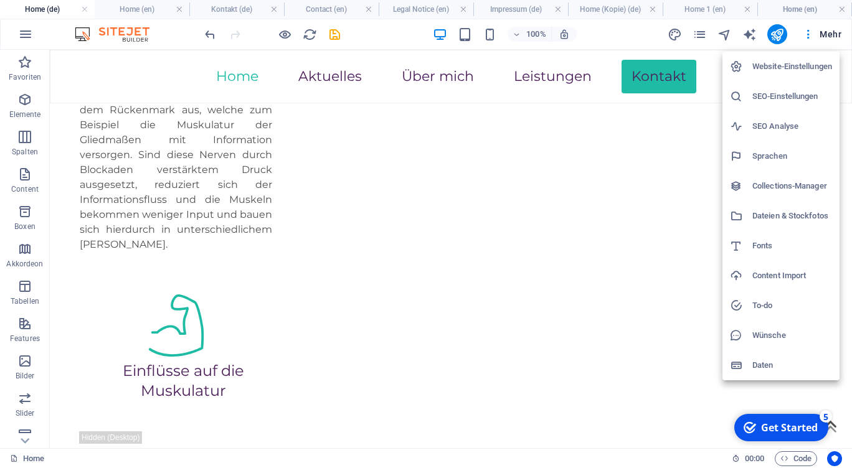
click at [770, 247] on h6 "Fonts" at bounding box center [792, 246] width 80 height 15
select select "popularity"
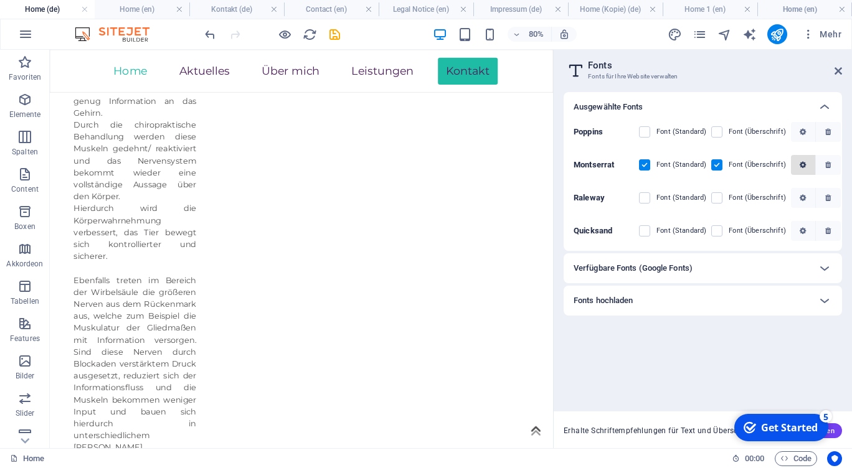
click at [800, 168] on icon "button" at bounding box center [803, 164] width 6 height 7
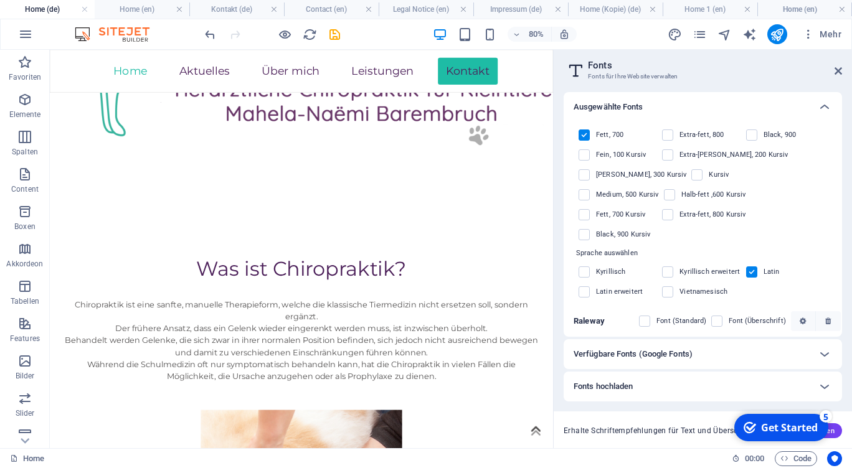
scroll to position [159, 0]
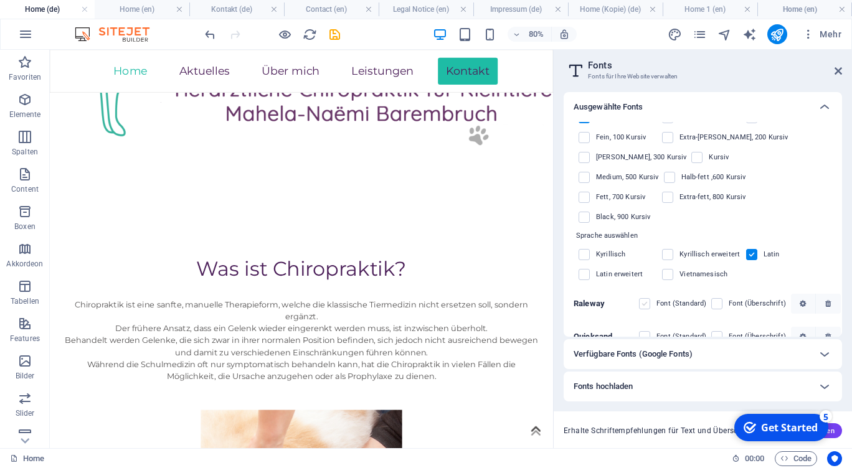
click at [646, 298] on label at bounding box center [644, 303] width 11 height 11
click at [0, 0] on input "checkbox" at bounding box center [0, 0] width 0 height 0
click at [719, 298] on label at bounding box center [716, 303] width 11 height 11
click at [0, 0] on input "checkbox" at bounding box center [0, 0] width 0 height 0
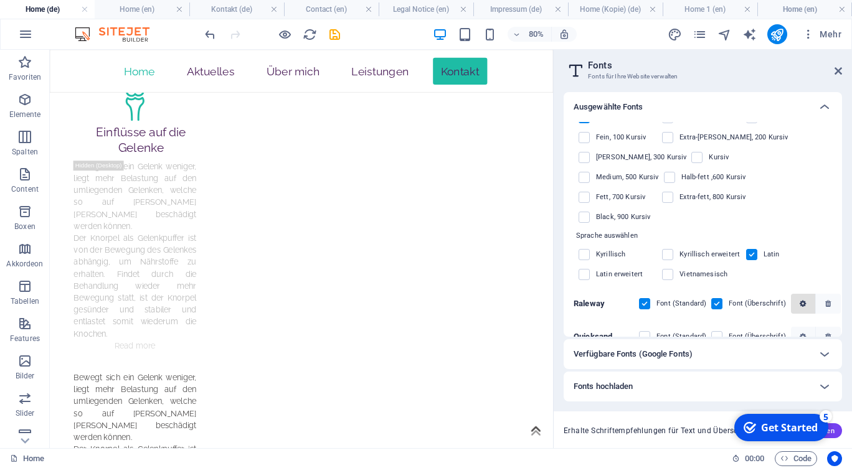
click at [800, 300] on icon "button" at bounding box center [803, 303] width 6 height 7
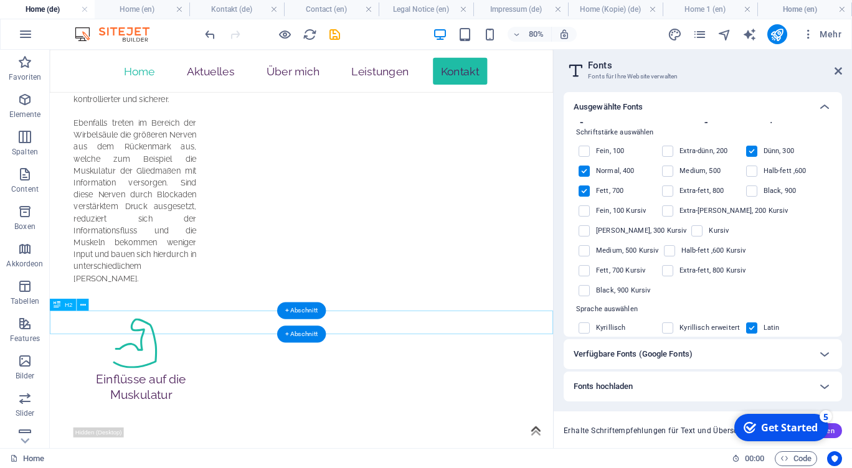
scroll to position [2000, 0]
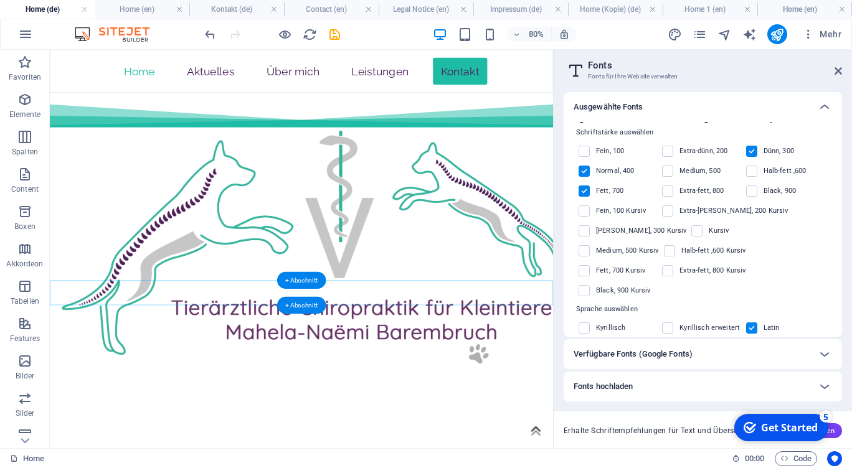
scroll to position [169, 0]
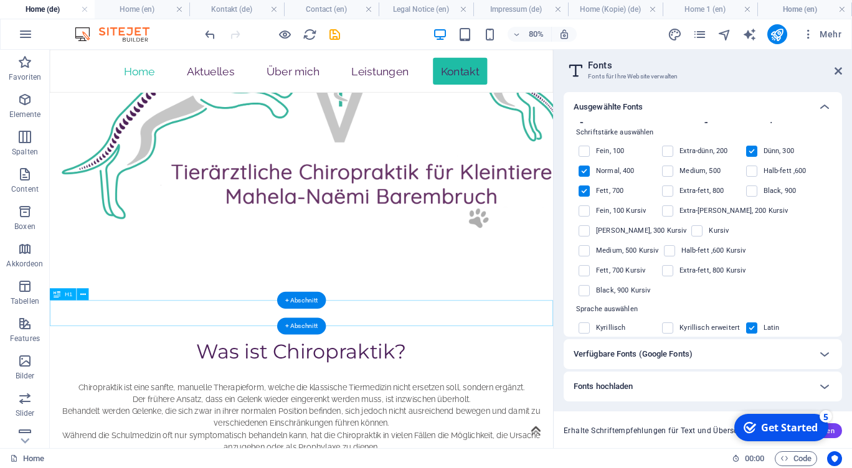
click at [478, 412] on div "Was ist Chiropraktik?" at bounding box center [364, 428] width 629 height 32
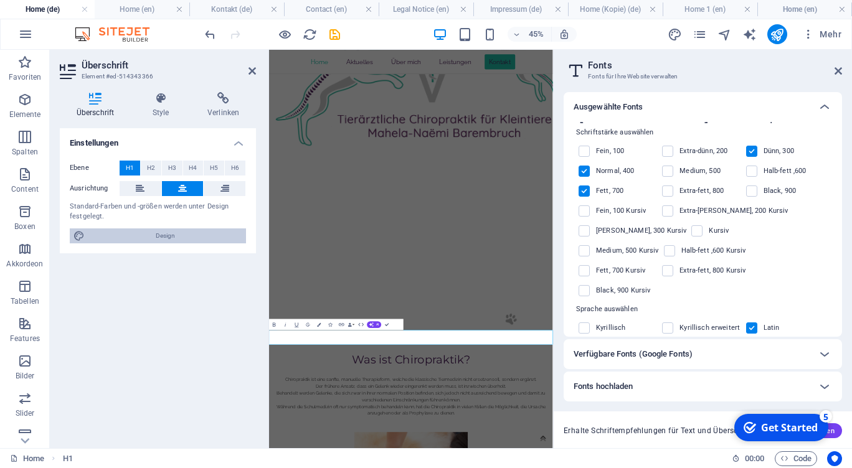
click at [136, 232] on span "Design" at bounding box center [165, 236] width 154 height 15
select select "px"
select select "400"
select select "px"
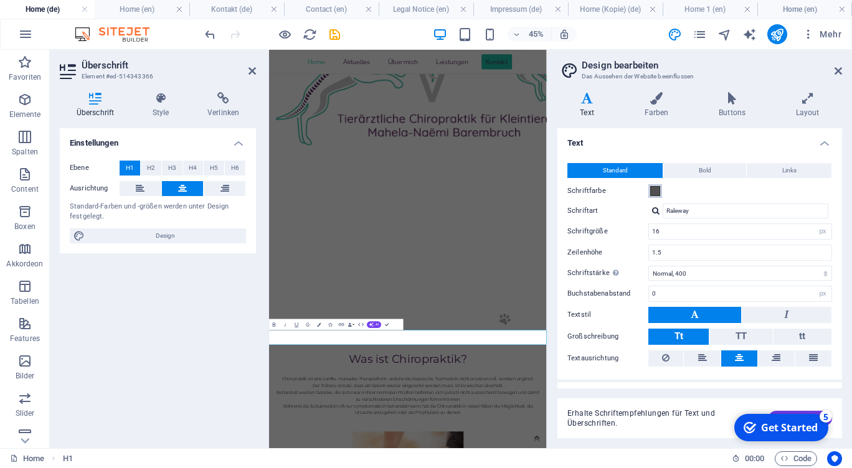
click at [657, 195] on span at bounding box center [655, 191] width 10 height 10
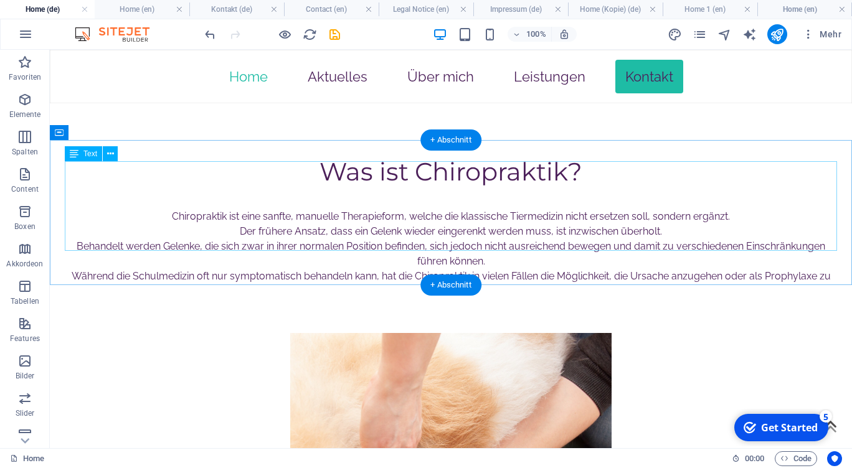
scroll to position [358, 0]
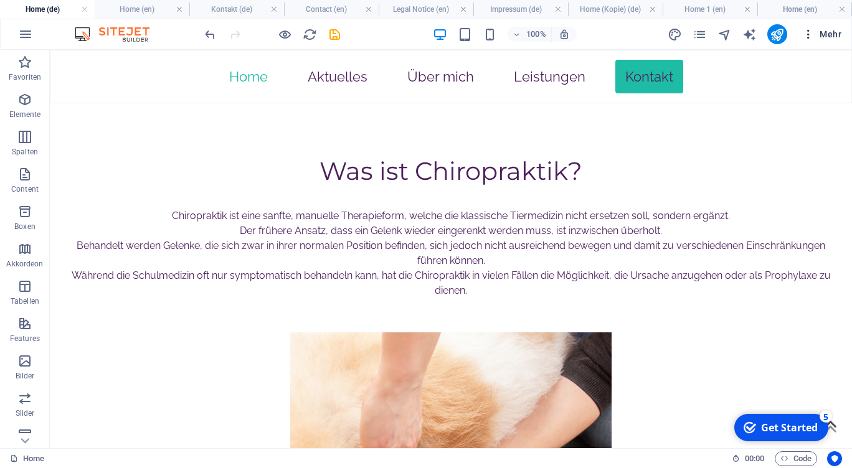
click at [799, 27] on button "Mehr" at bounding box center [821, 34] width 49 height 20
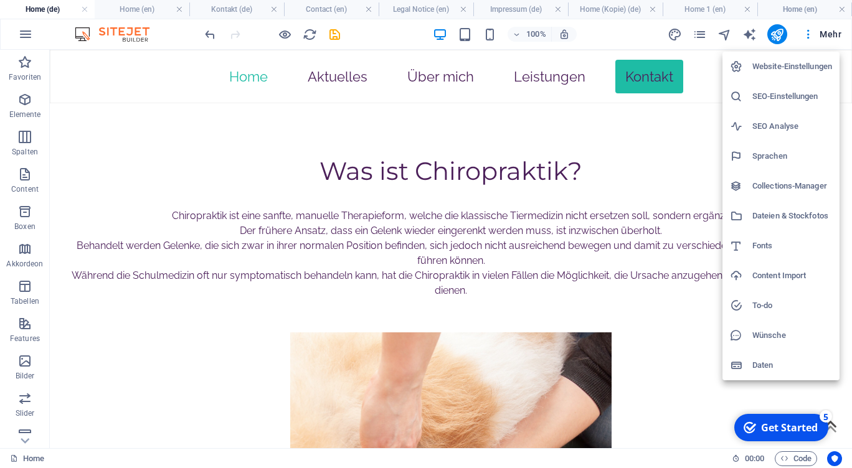
click at [752, 243] on h6 "Fonts" at bounding box center [792, 246] width 80 height 15
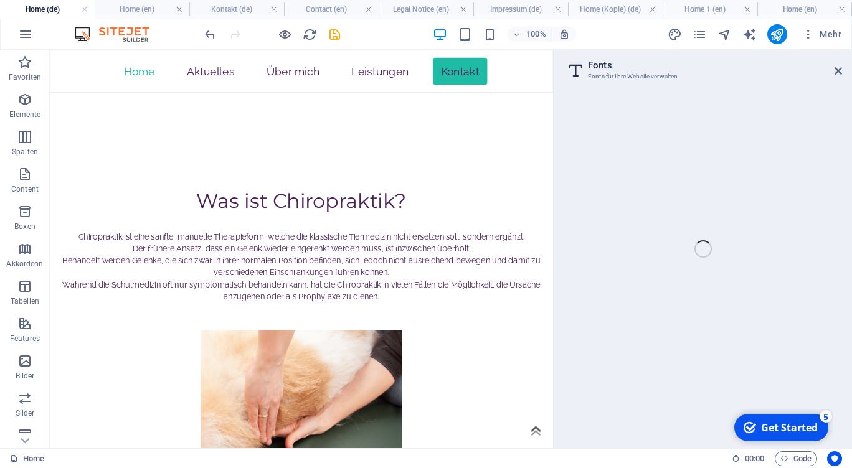
select select "popularity"
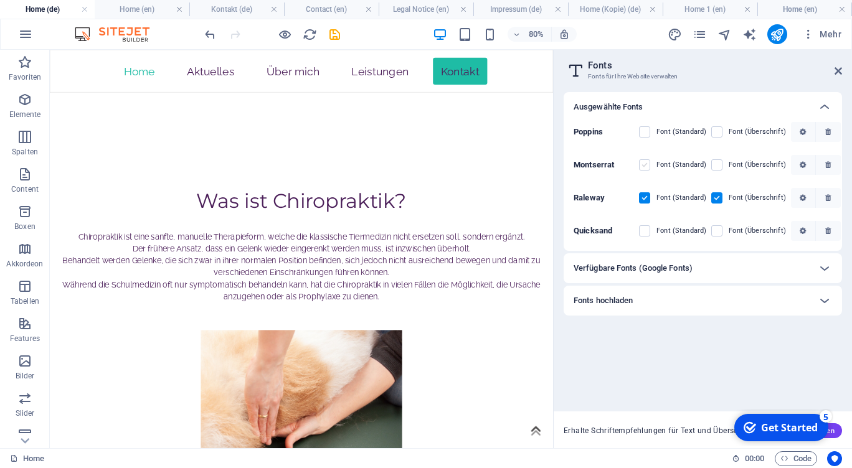
click at [645, 163] on label at bounding box center [644, 164] width 11 height 11
click at [0, 0] on input "checkbox" at bounding box center [0, 0] width 0 height 0
click at [714, 164] on label at bounding box center [716, 164] width 11 height 11
click at [0, 0] on input "checkbox" at bounding box center [0, 0] width 0 height 0
